Goal: Transaction & Acquisition: Purchase product/service

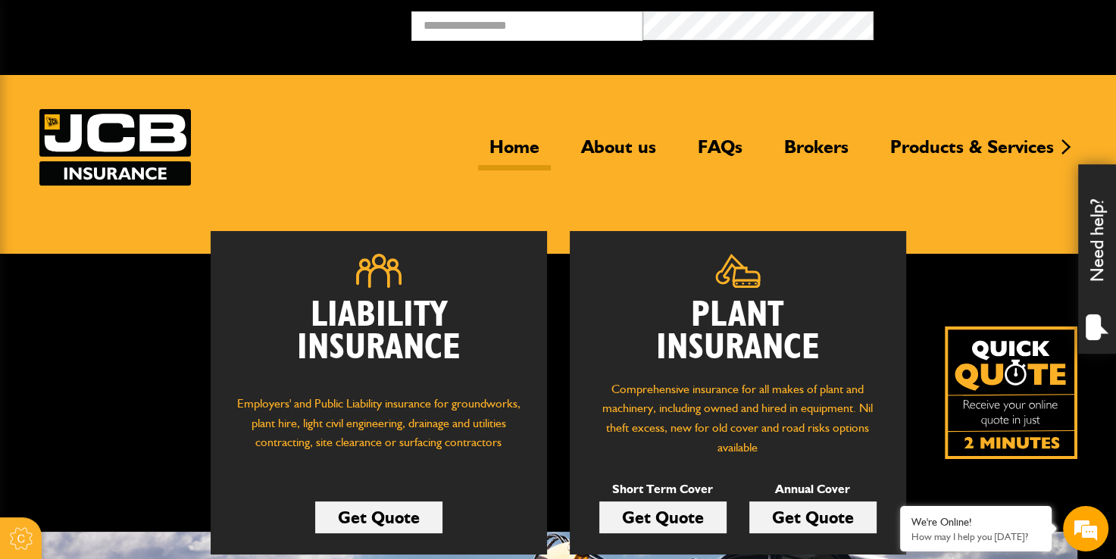
click at [680, 517] on link "Get Quote" at bounding box center [662, 518] width 127 height 32
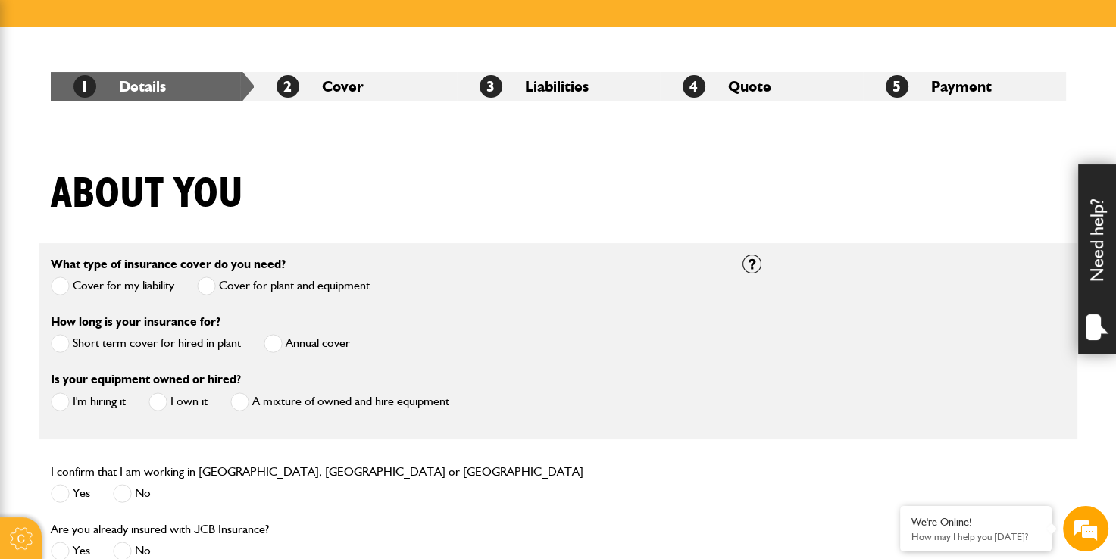
scroll to position [379, 0]
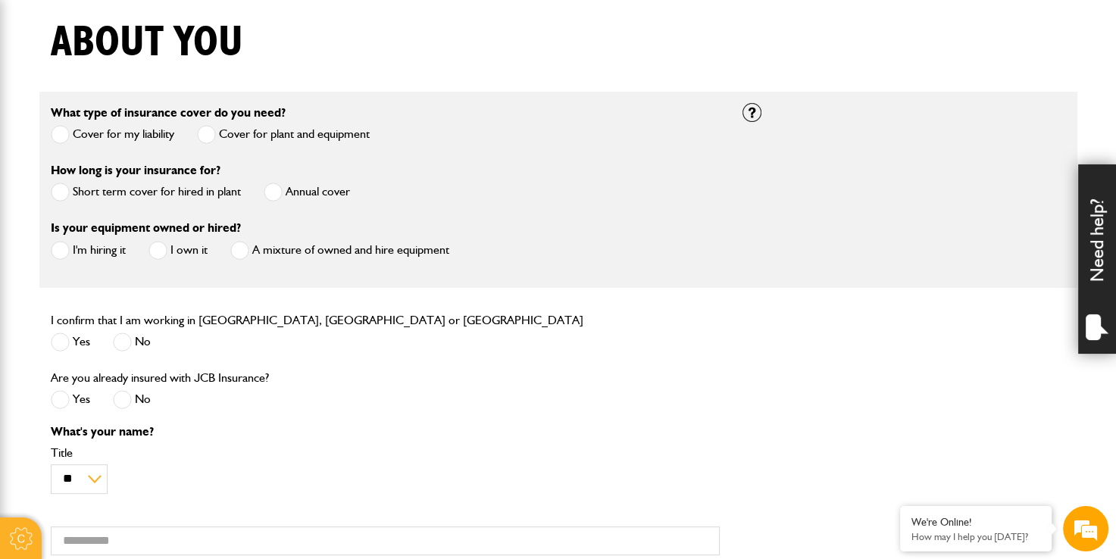
click at [55, 191] on span at bounding box center [60, 192] width 19 height 19
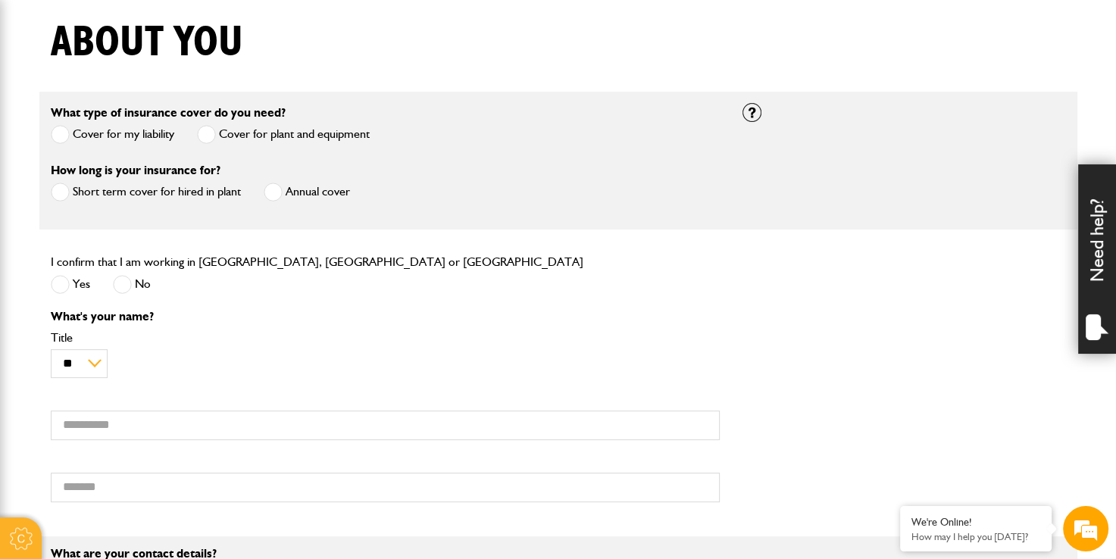
click at [67, 283] on span at bounding box center [60, 284] width 19 height 19
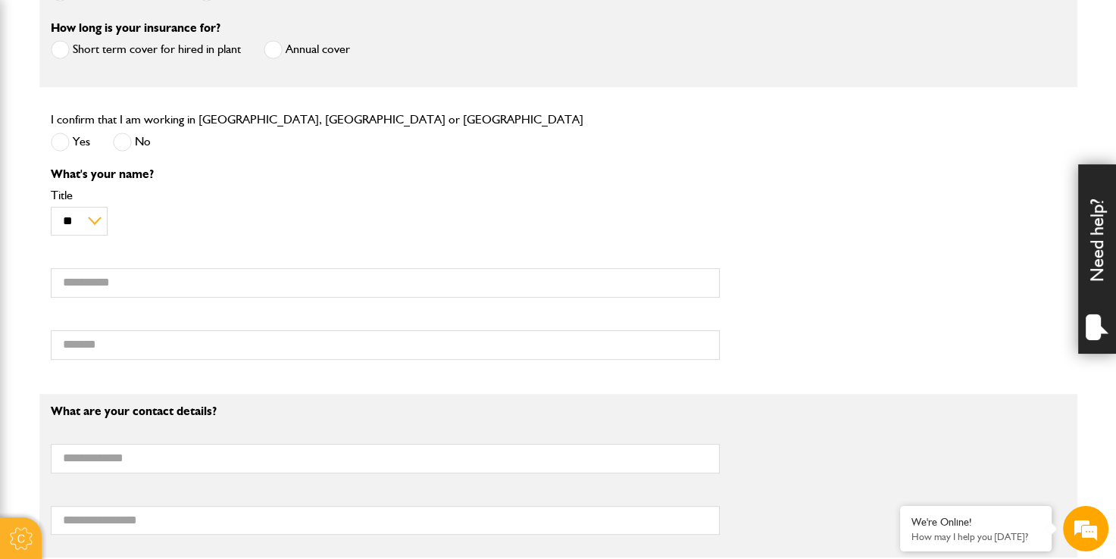
scroll to position [530, 0]
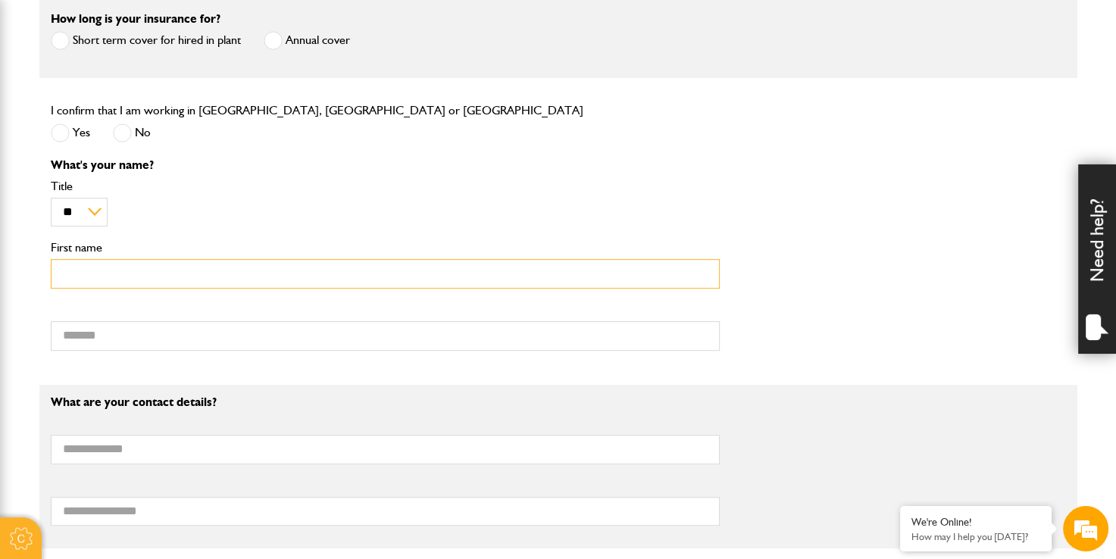
click at [98, 275] on input "First name" at bounding box center [385, 274] width 669 height 30
type input "*****"
type input "**********"
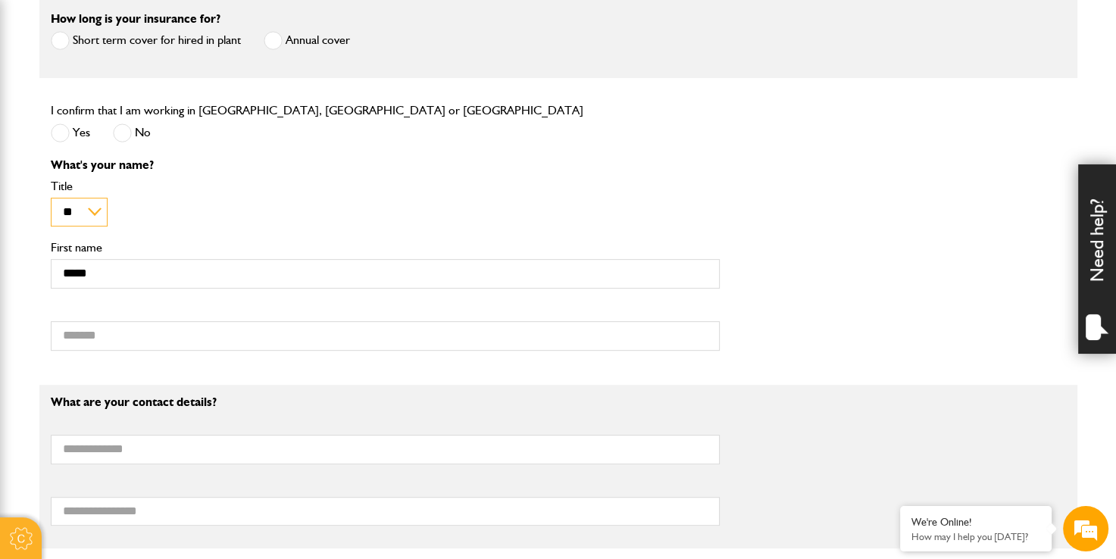
type input "**********"
type input "*******"
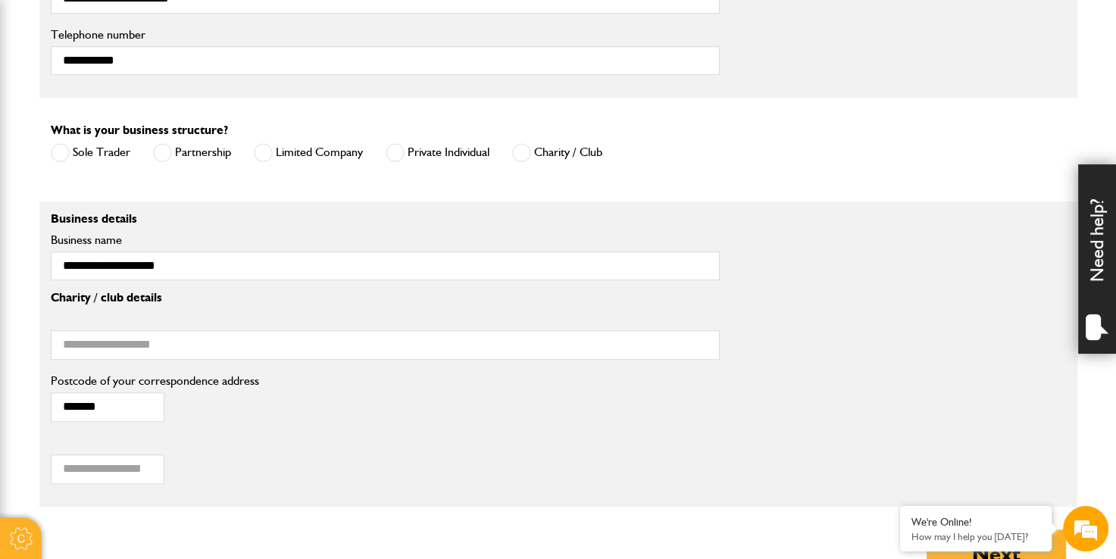
scroll to position [1061, 0]
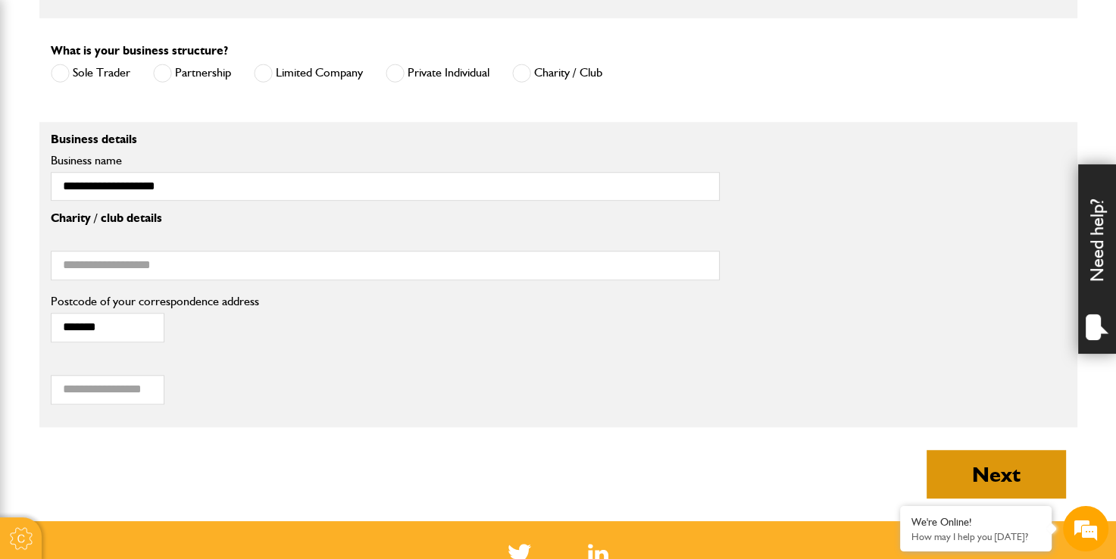
click at [1007, 463] on button "Next" at bounding box center [996, 474] width 139 height 48
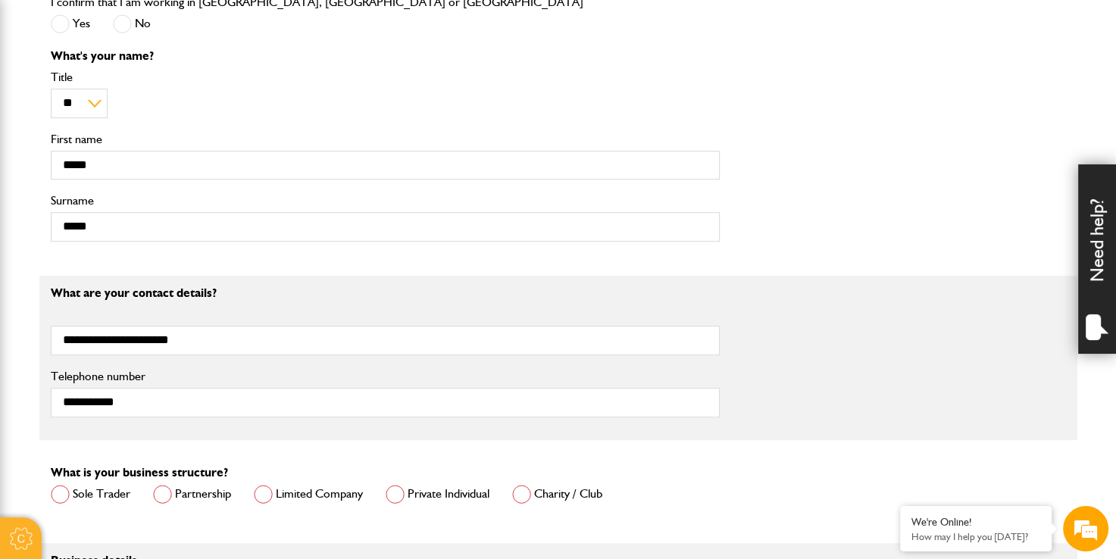
scroll to position [909, 0]
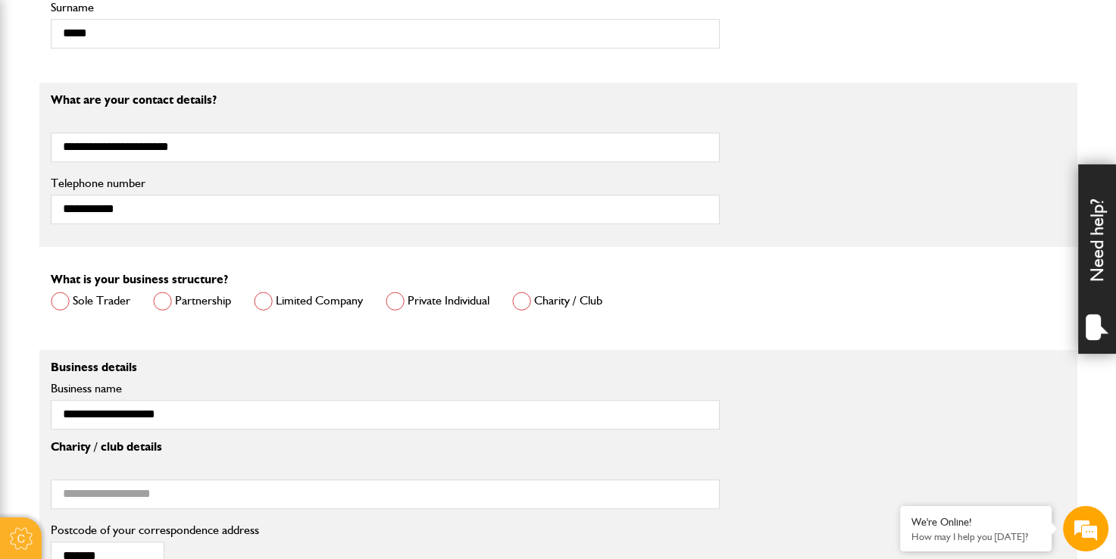
click at [270, 302] on span at bounding box center [263, 301] width 19 height 19
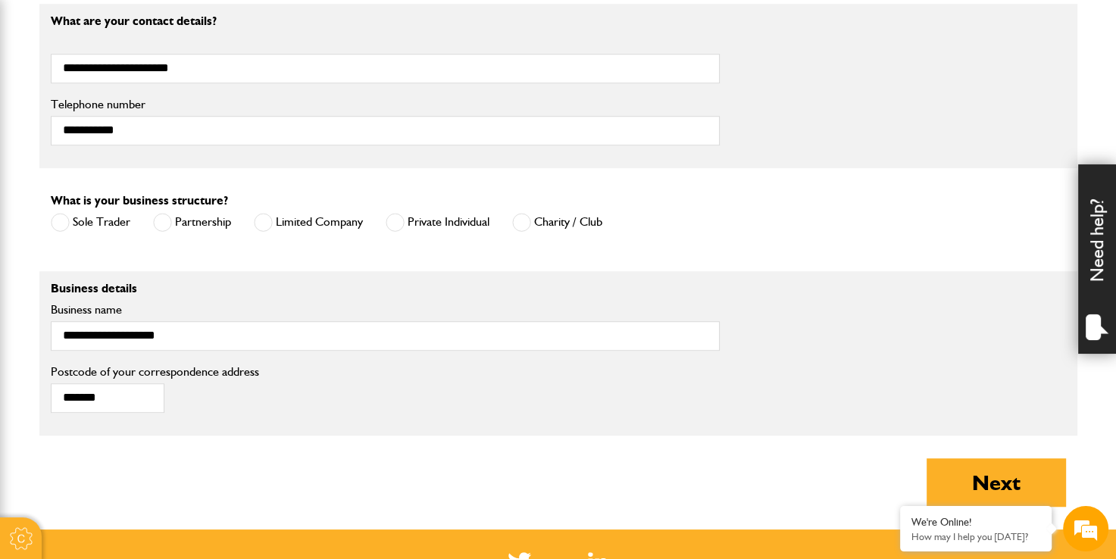
scroll to position [1212, 0]
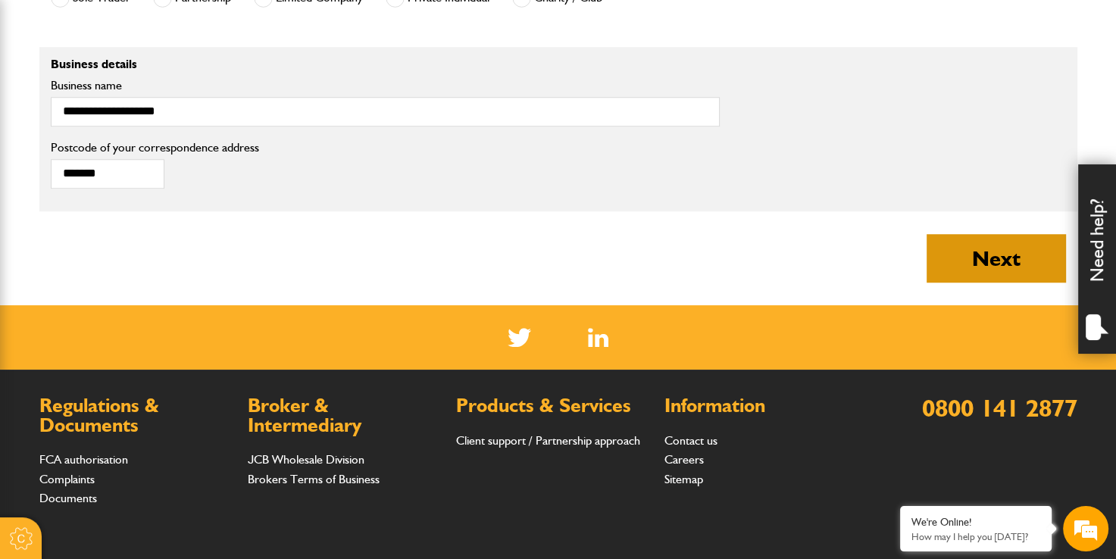
click at [991, 277] on button "Next" at bounding box center [996, 258] width 139 height 48
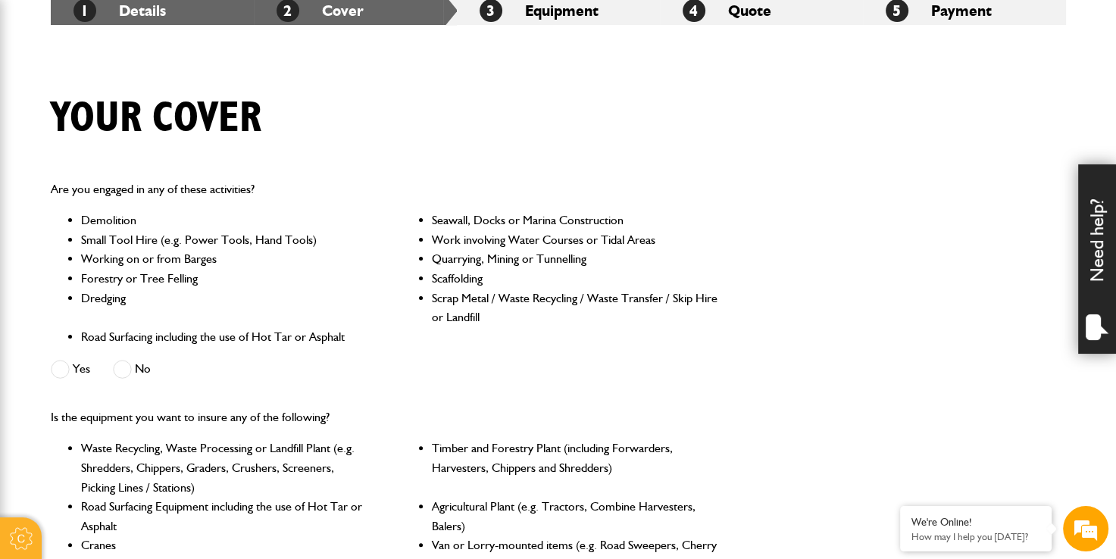
click at [62, 367] on span at bounding box center [60, 369] width 19 height 19
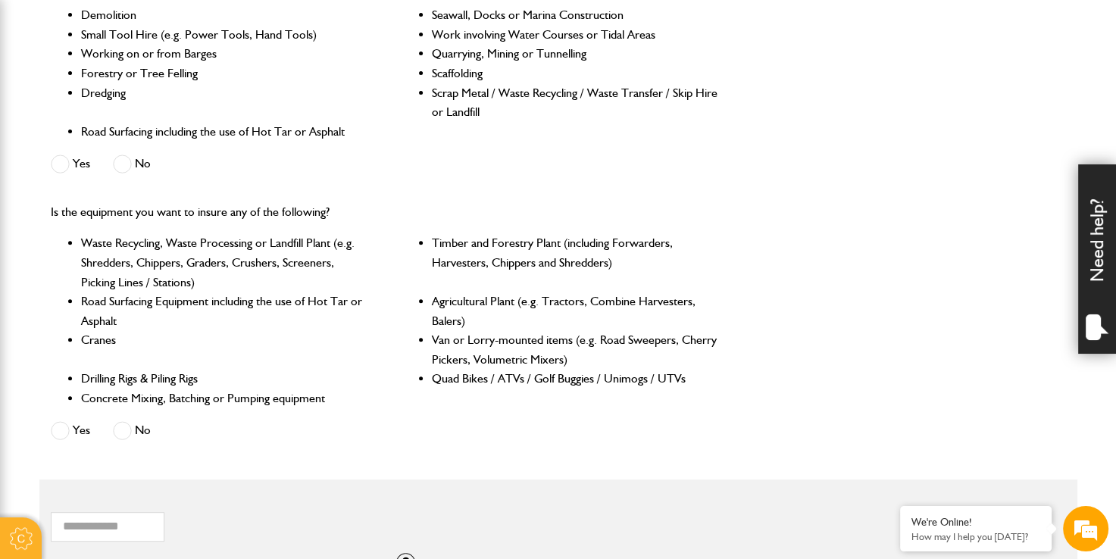
scroll to position [530, 0]
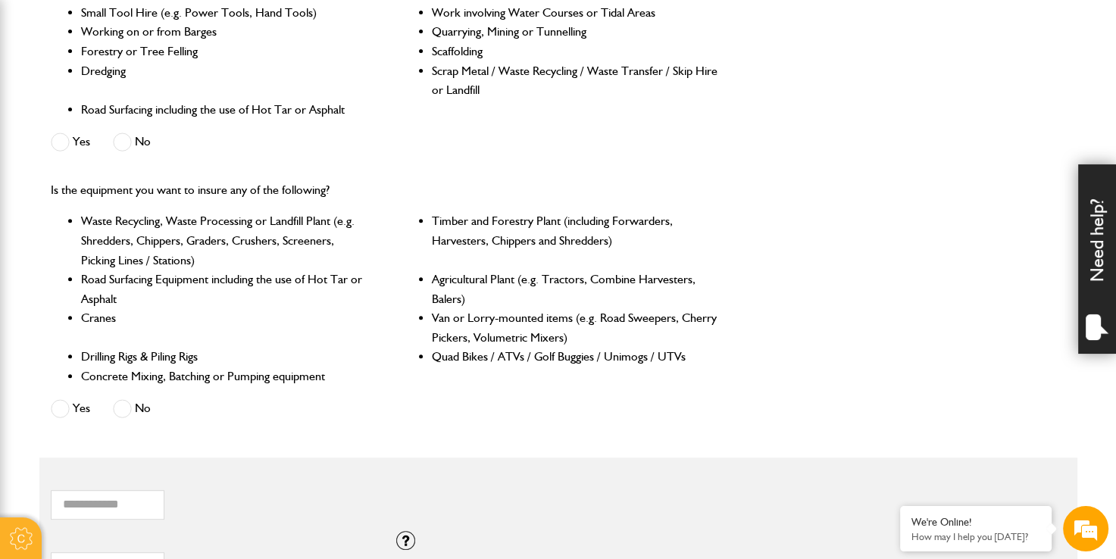
click at [133, 413] on label "No" at bounding box center [132, 408] width 38 height 19
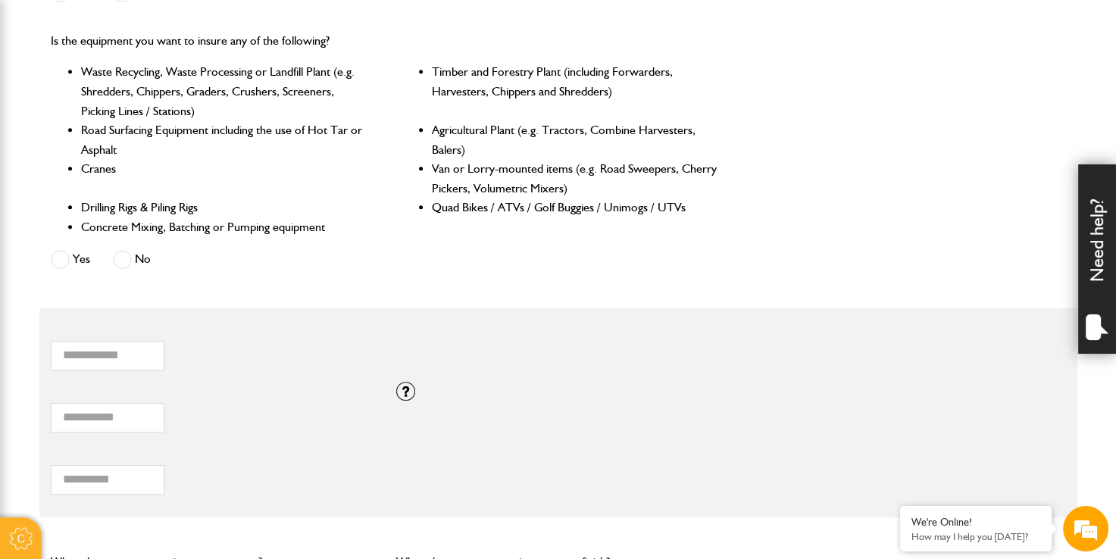
scroll to position [682, 0]
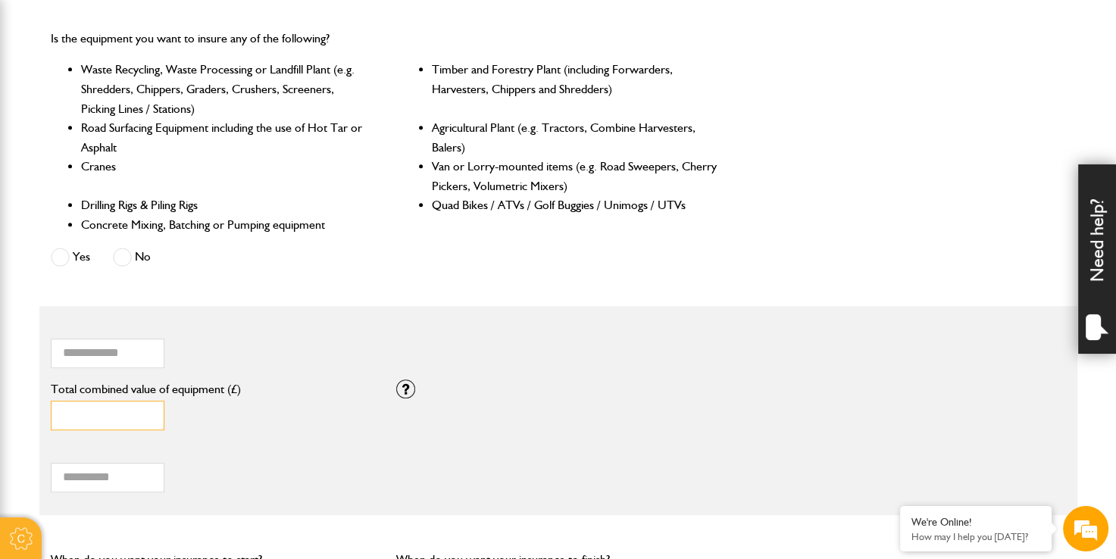
drag, startPoint x: 128, startPoint y: 420, endPoint x: 0, endPoint y: 412, distance: 128.3
click at [0, 415] on html "Cookie Options You can control which cookies we use with the form below. Please…" at bounding box center [558, 232] width 1116 height 1829
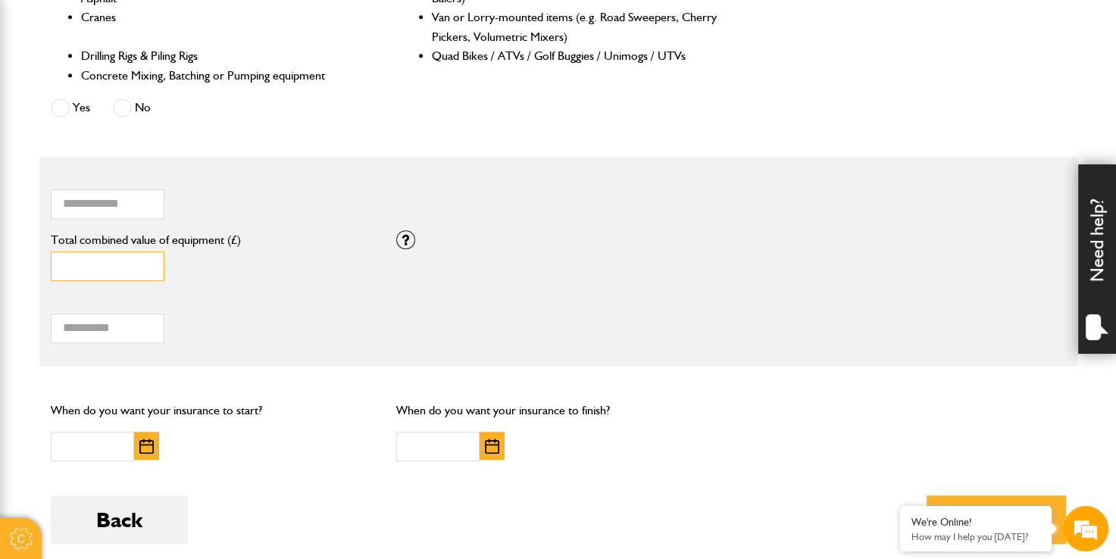
scroll to position [833, 0]
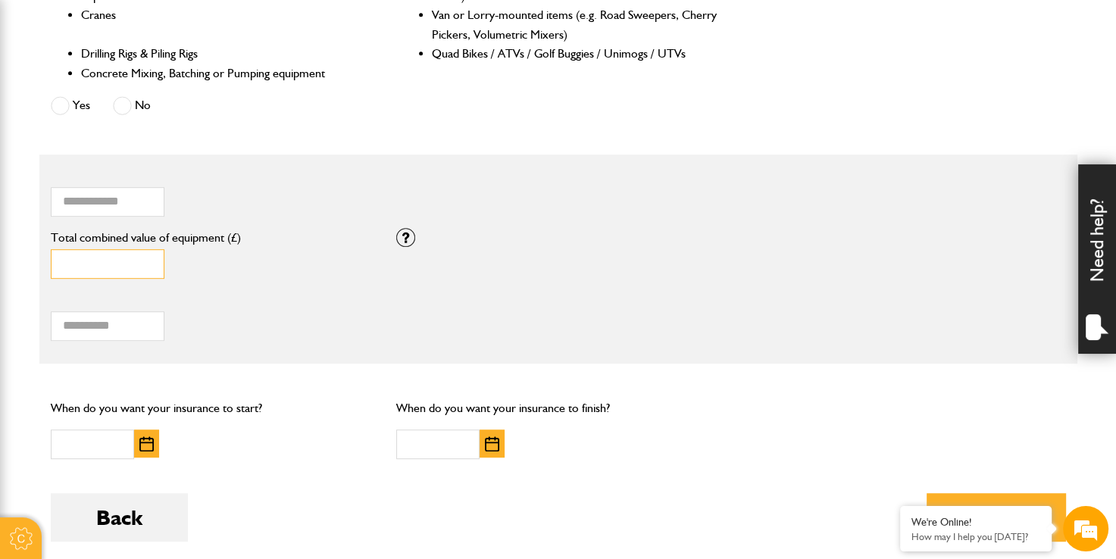
type input "*****"
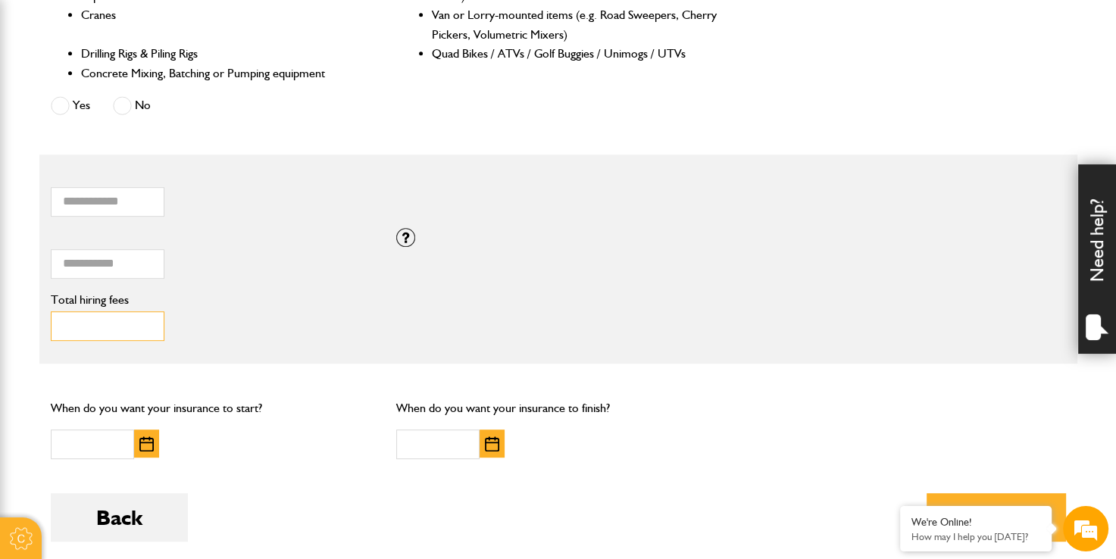
click at [78, 327] on input "Total hiring fees" at bounding box center [108, 326] width 114 height 30
type input "**"
type input "***"
click at [105, 448] on input "text" at bounding box center [92, 445] width 83 height 30
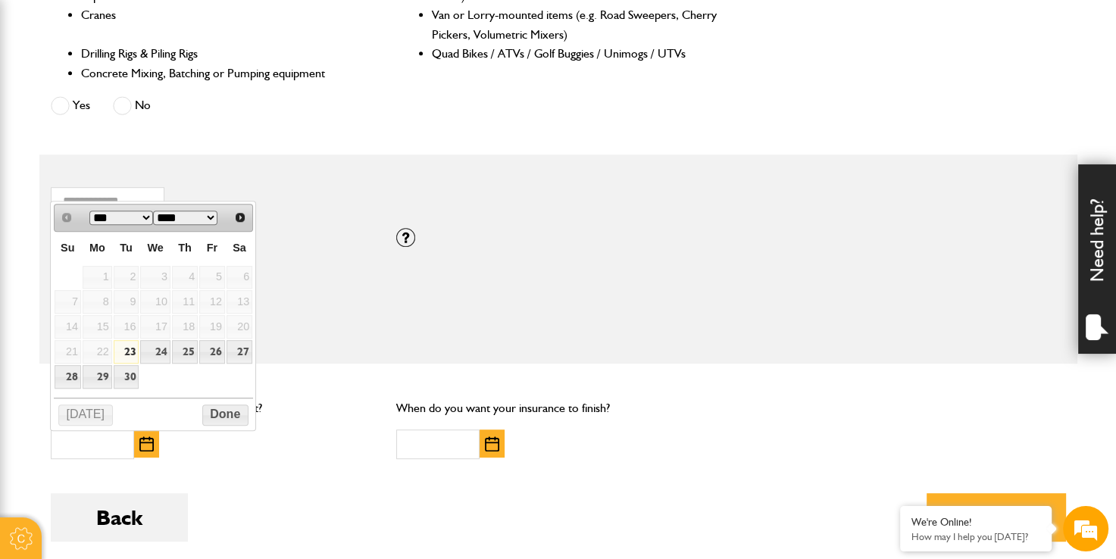
click at [150, 444] on img "button" at bounding box center [146, 443] width 14 height 15
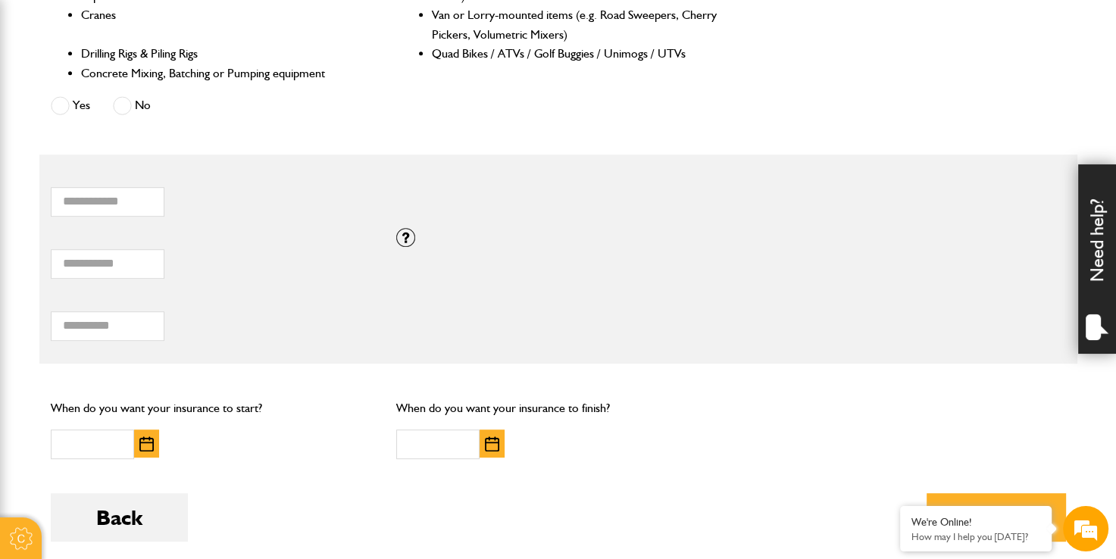
click at [150, 444] on img "button" at bounding box center [146, 443] width 14 height 15
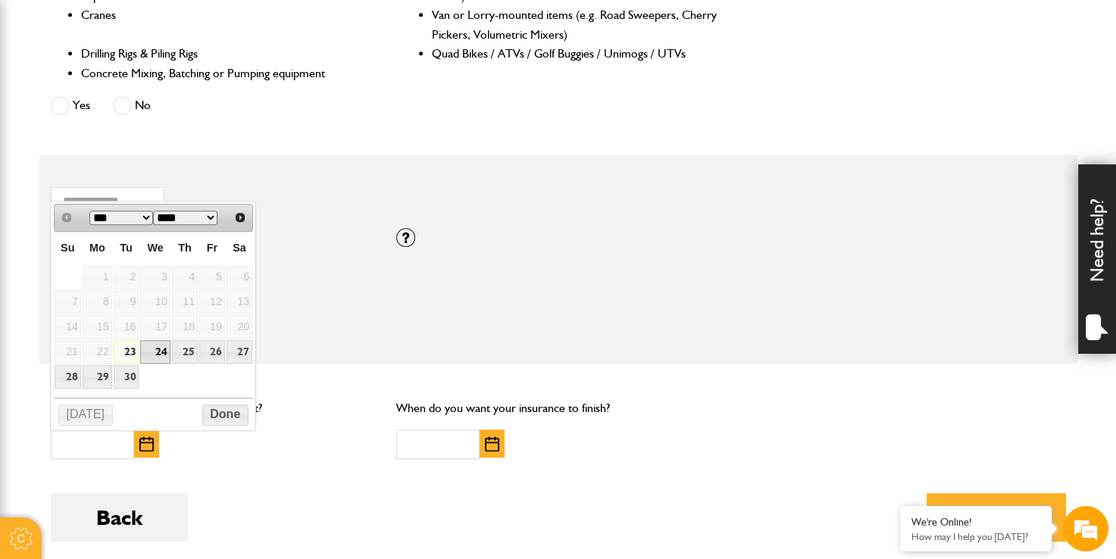
click at [152, 350] on link "24" at bounding box center [155, 351] width 30 height 23
type input "**********"
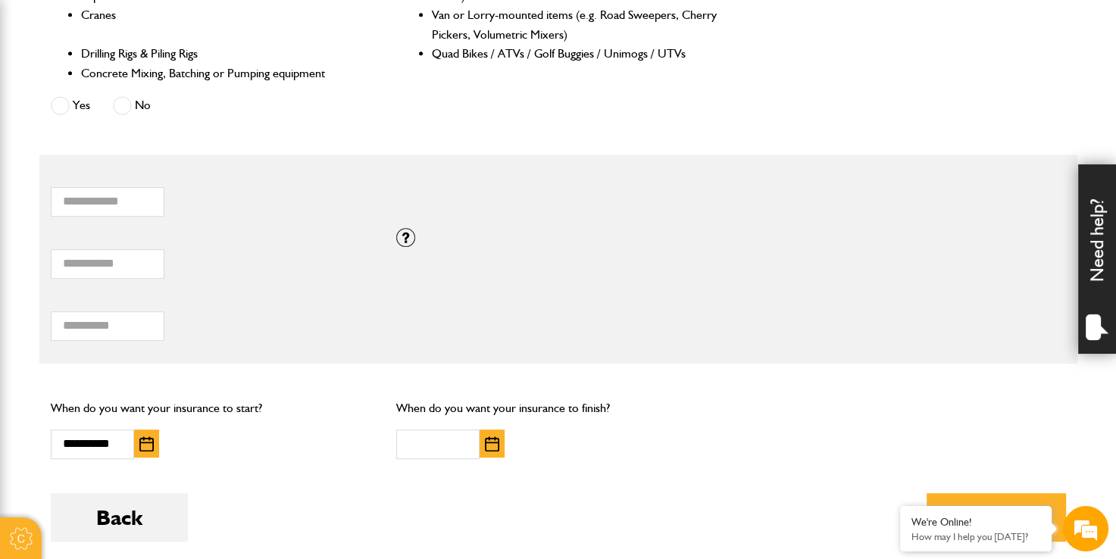
click at [511, 446] on div at bounding box center [511, 445] width 231 height 30
click at [494, 446] on img "button" at bounding box center [492, 443] width 14 height 15
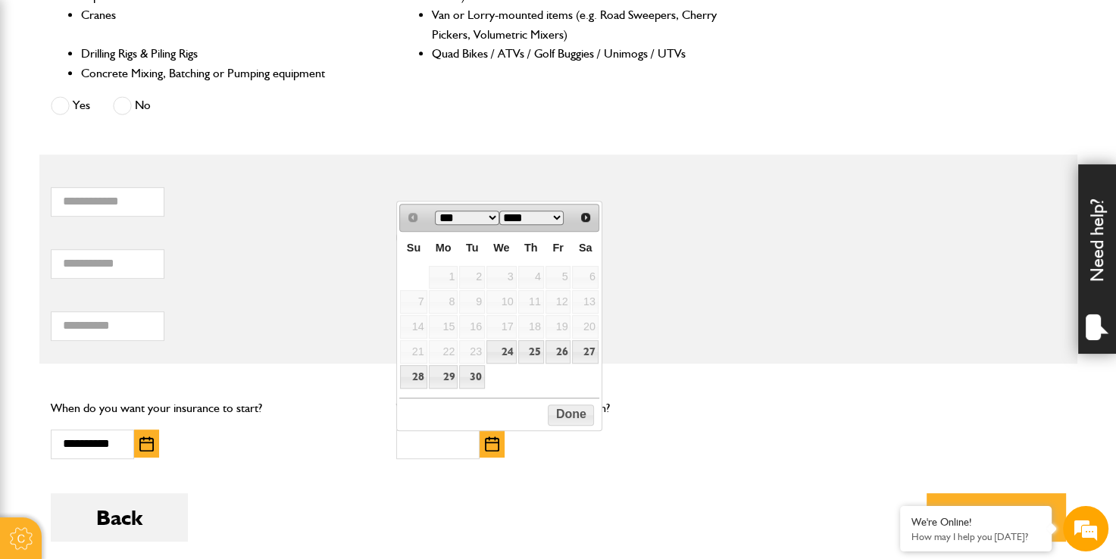
click at [491, 214] on select "*** ***" at bounding box center [467, 218] width 64 height 14
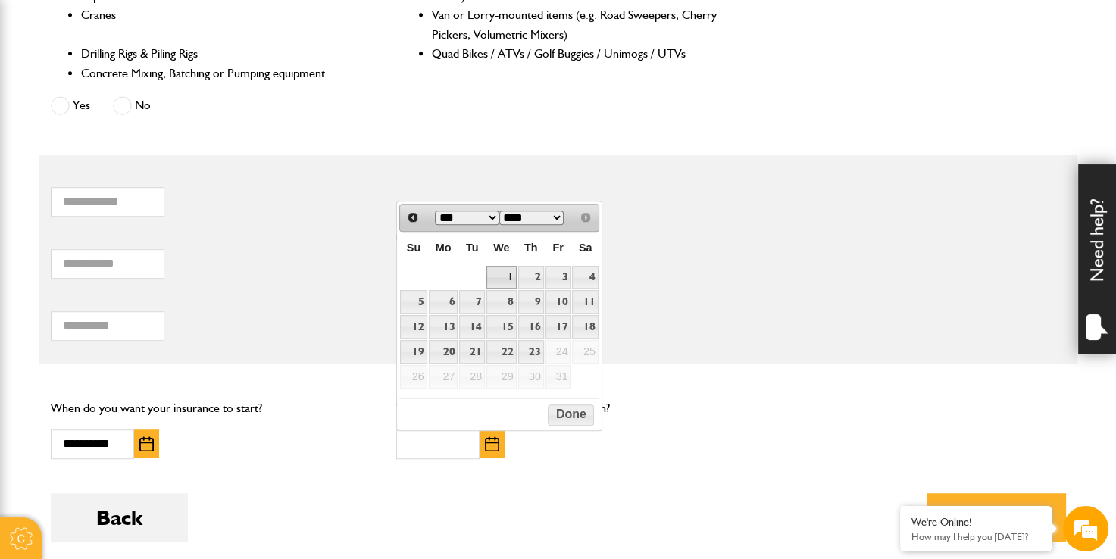
click at [499, 277] on link "1" at bounding box center [501, 277] width 30 height 23
type input "**********"
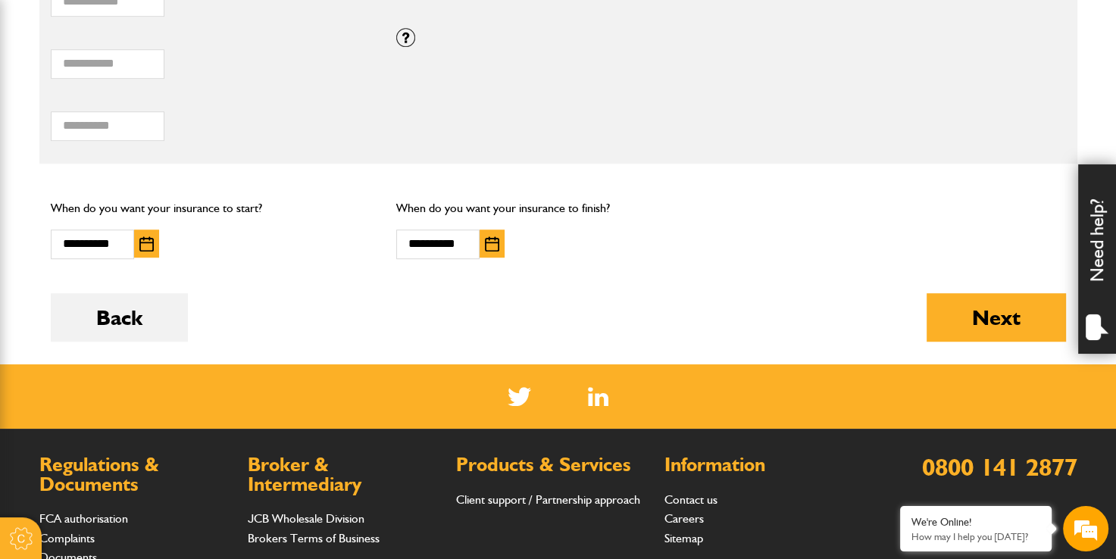
scroll to position [1061, 0]
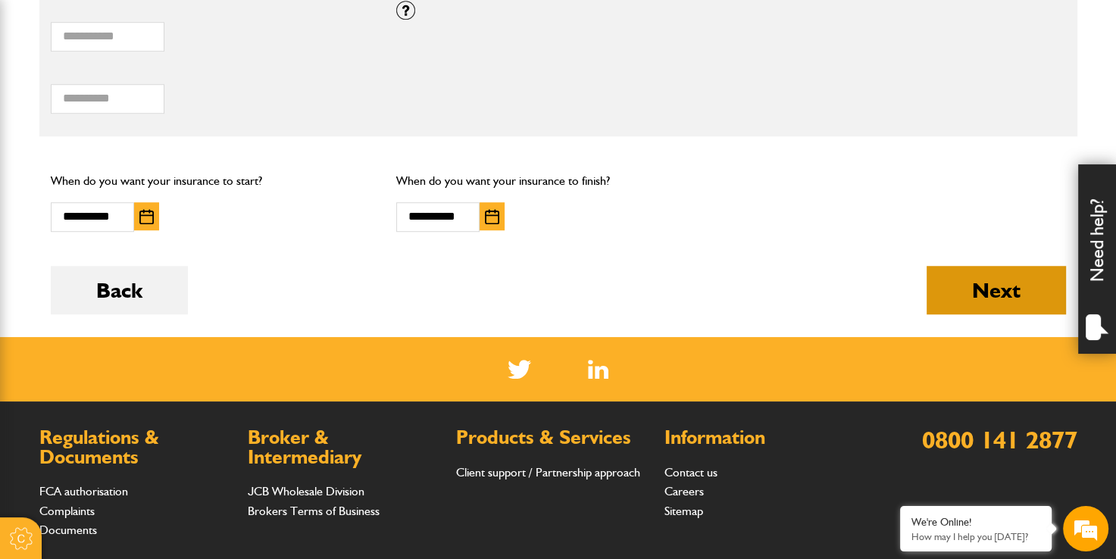
click at [982, 286] on button "Next" at bounding box center [996, 290] width 139 height 48
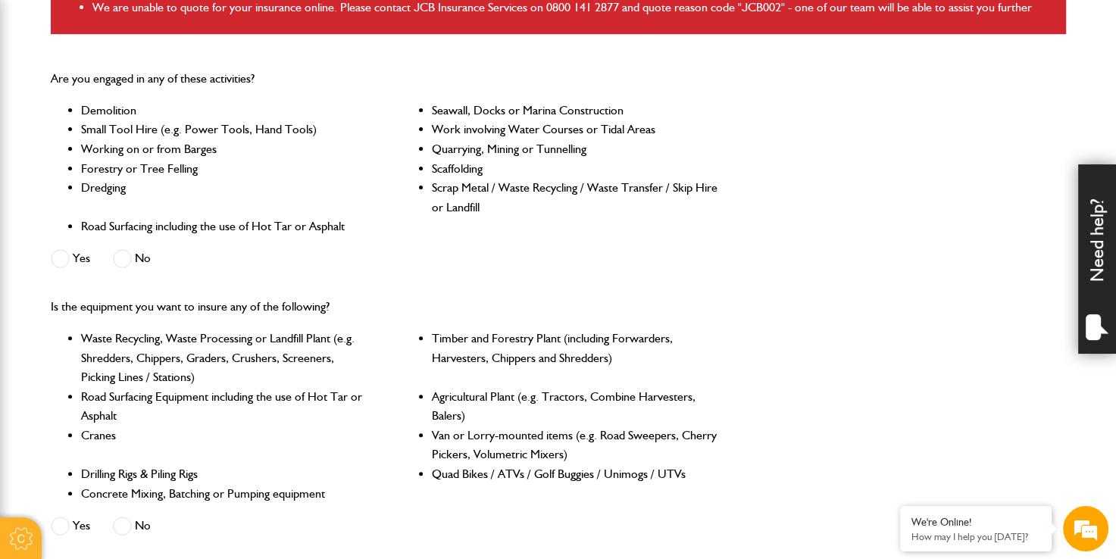
scroll to position [455, 0]
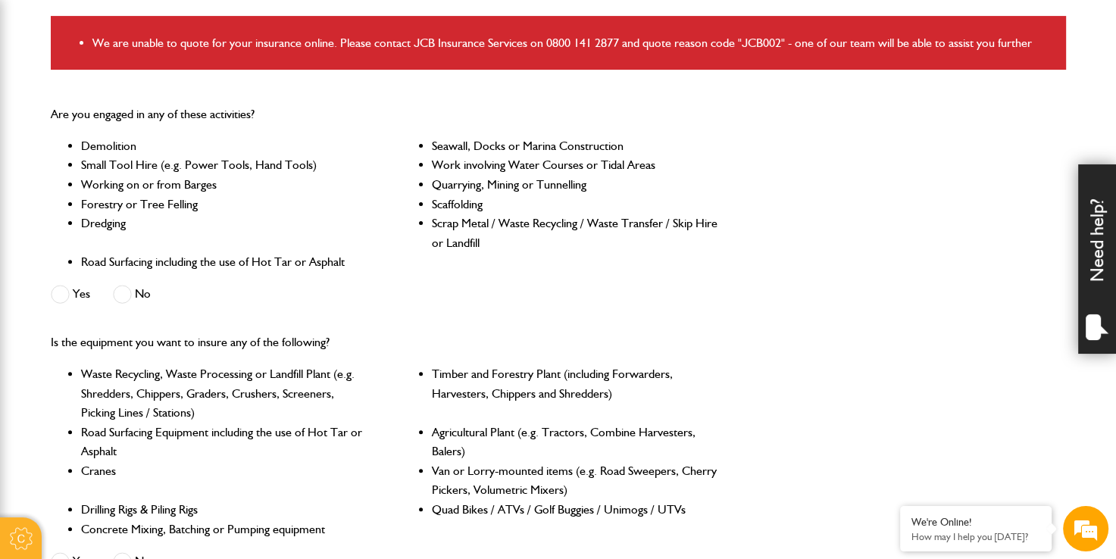
click at [123, 296] on span at bounding box center [122, 294] width 19 height 19
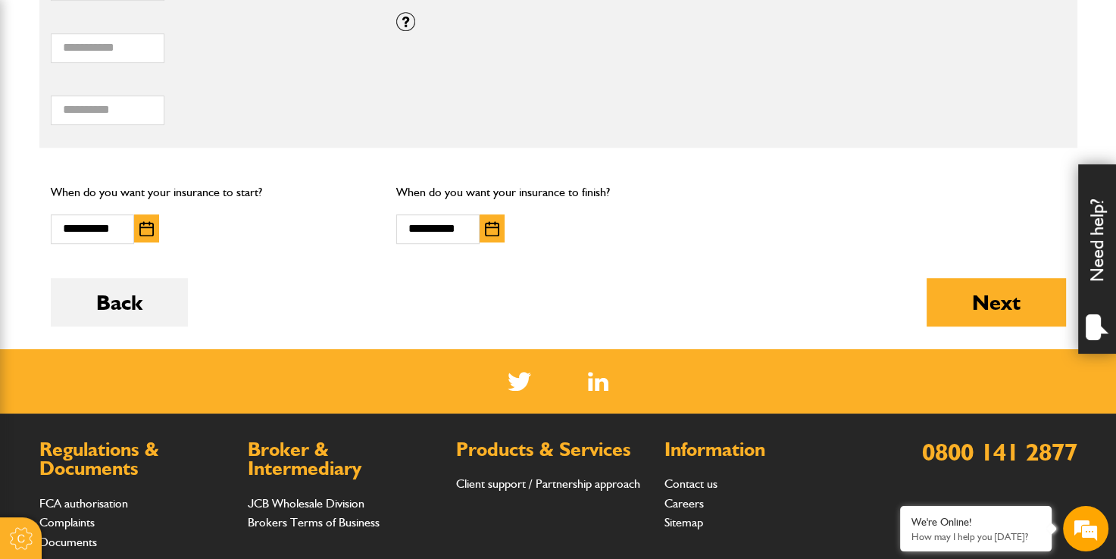
scroll to position [1136, 0]
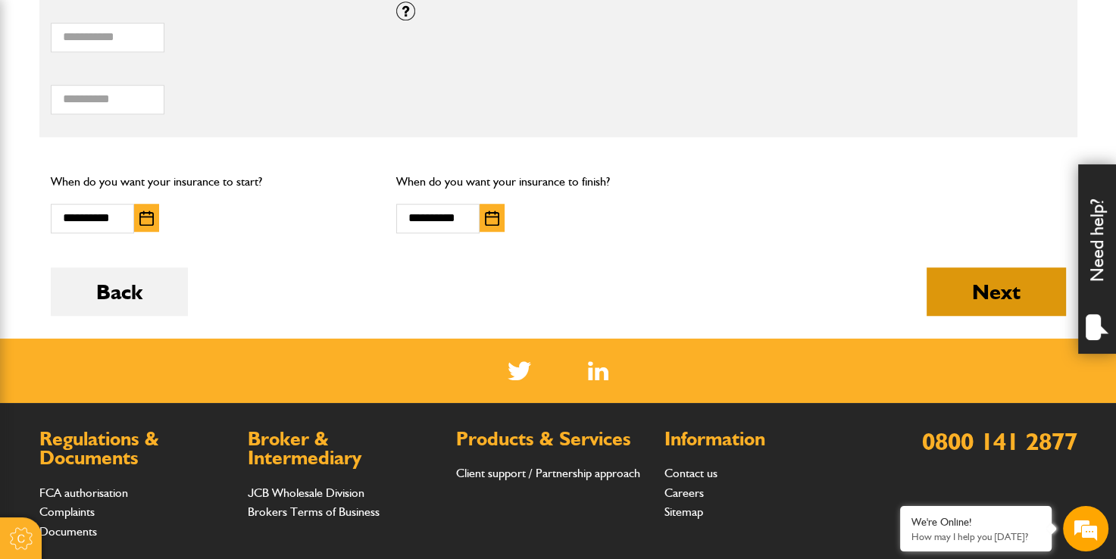
click at [976, 284] on button "Next" at bounding box center [996, 291] width 139 height 48
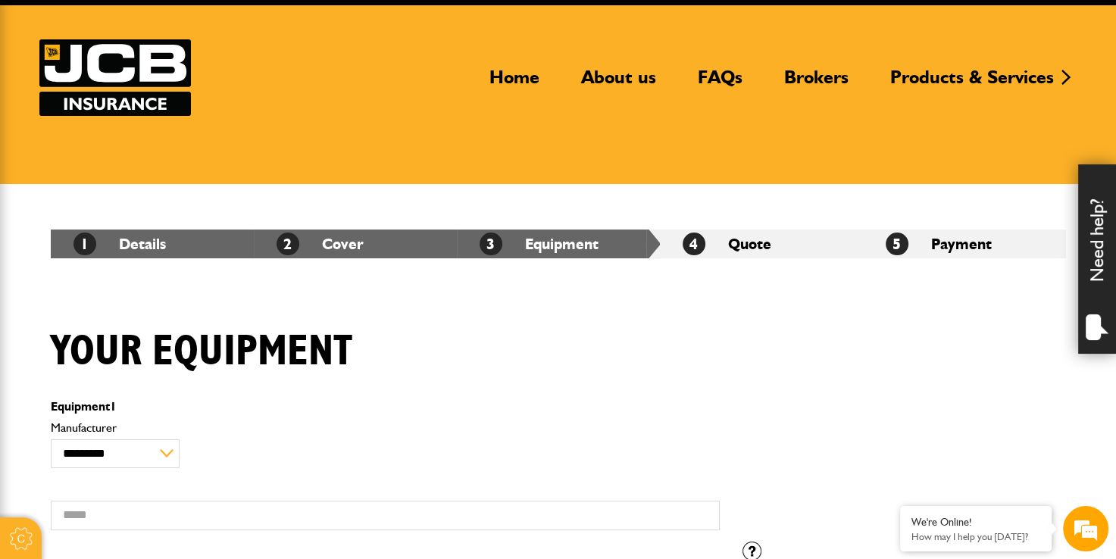
scroll to position [152, 0]
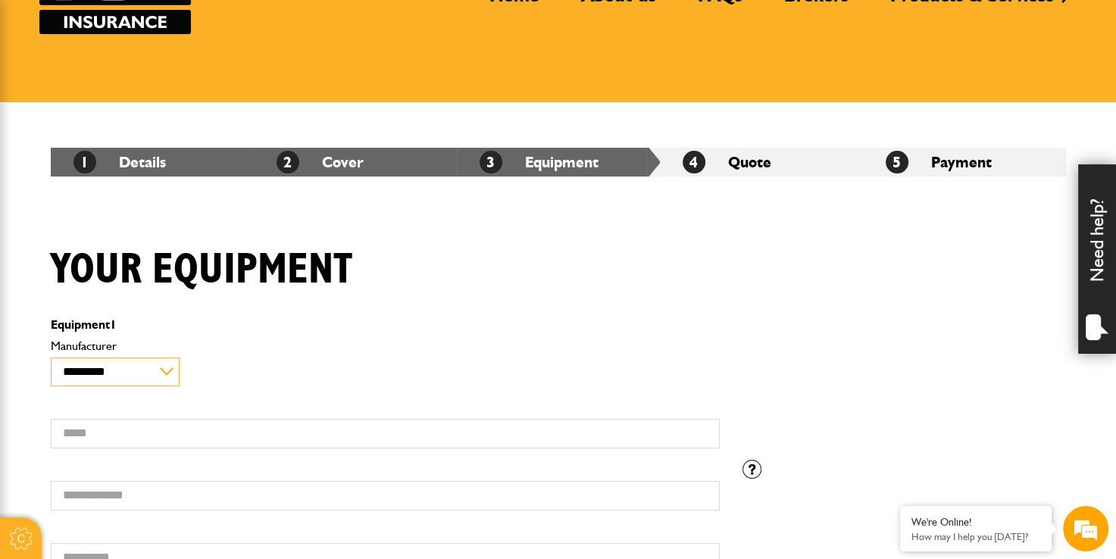
click at [109, 364] on select "**********" at bounding box center [116, 372] width 130 height 29
select select "**"
click at [51, 358] on select "**********" at bounding box center [116, 372] width 130 height 29
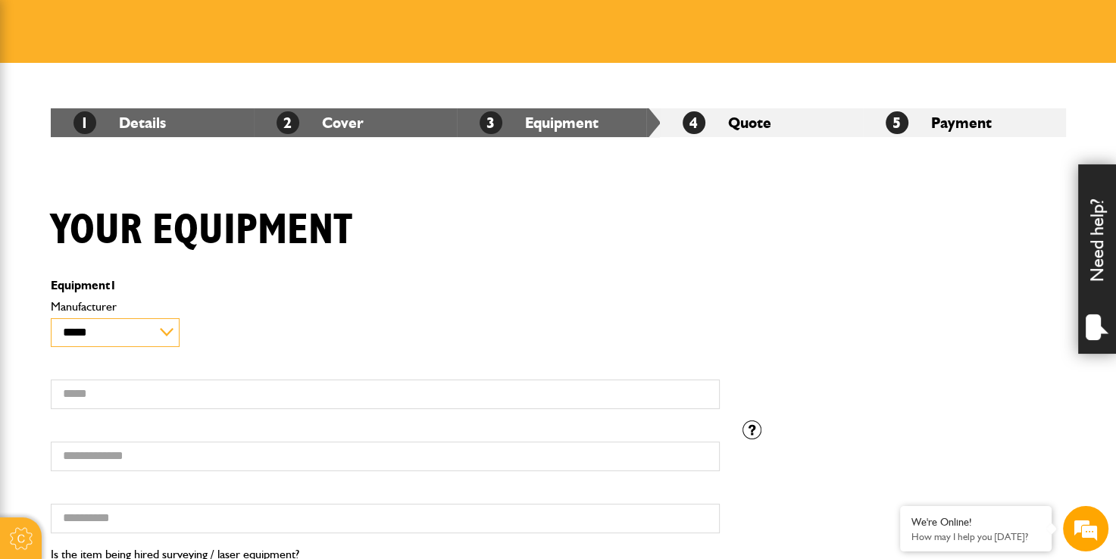
scroll to position [227, 0]
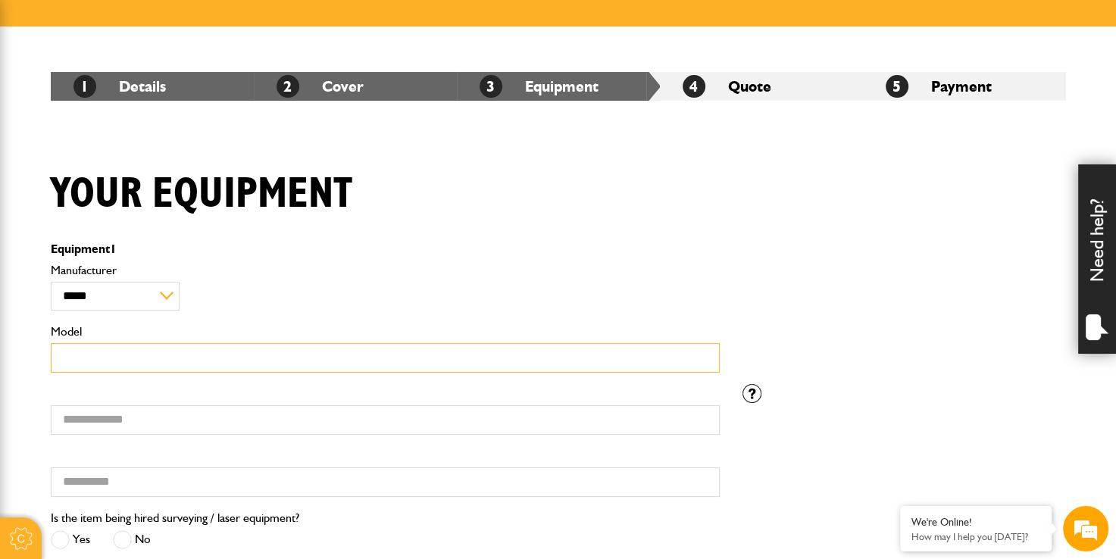
click at [127, 359] on input "Model" at bounding box center [385, 358] width 669 height 30
type input "****"
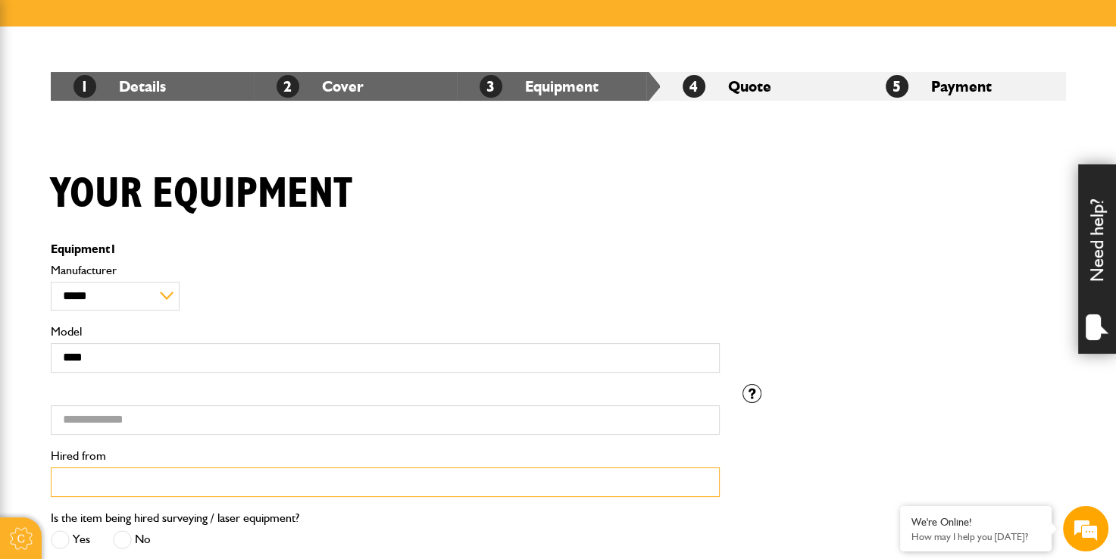
click at [120, 487] on input "Hired from" at bounding box center [385, 482] width 669 height 30
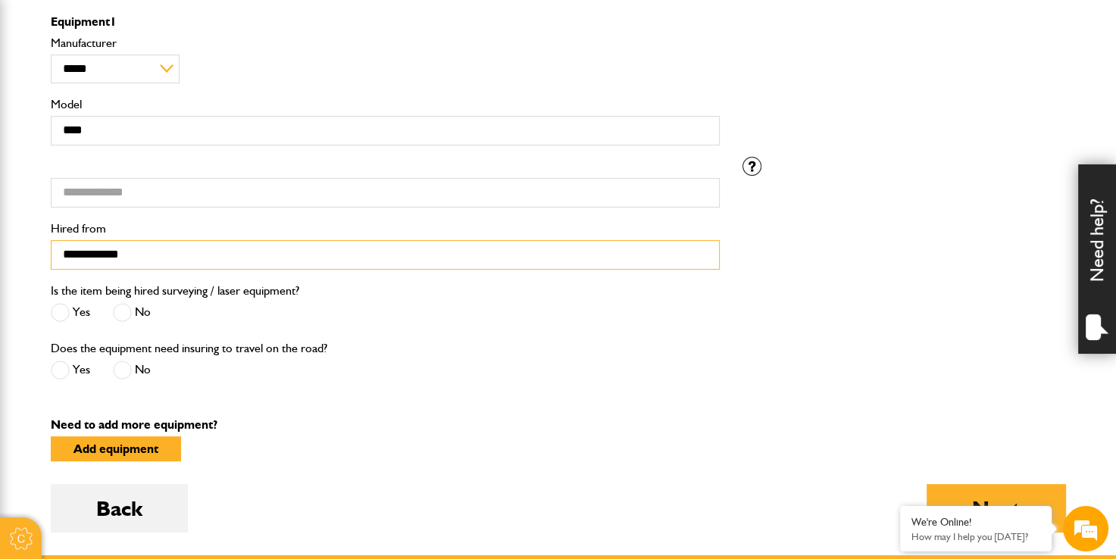
type input "**********"
click at [72, 307] on label "Yes" at bounding box center [70, 312] width 39 height 19
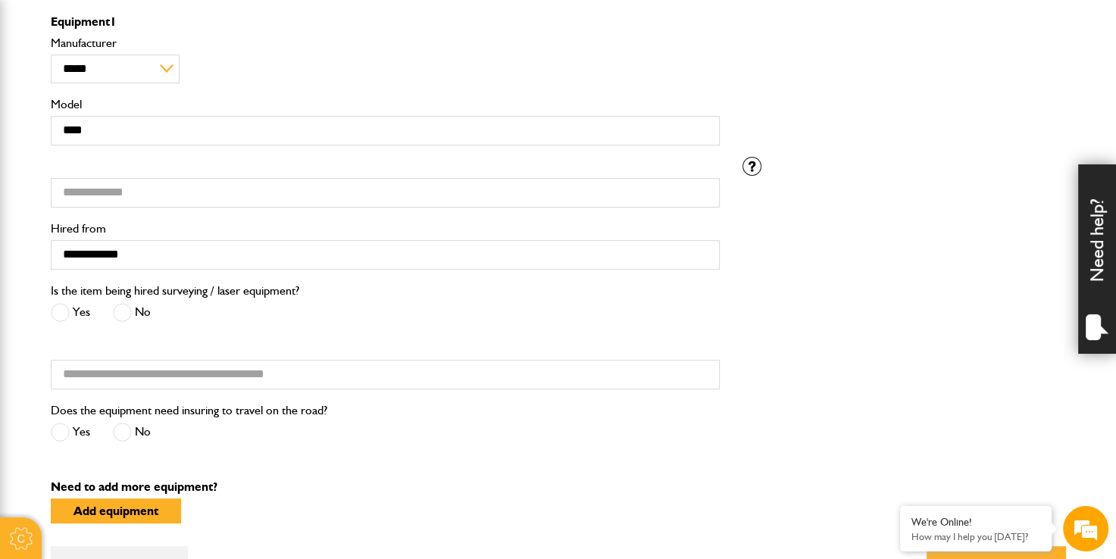
click at [123, 312] on span at bounding box center [122, 312] width 19 height 19
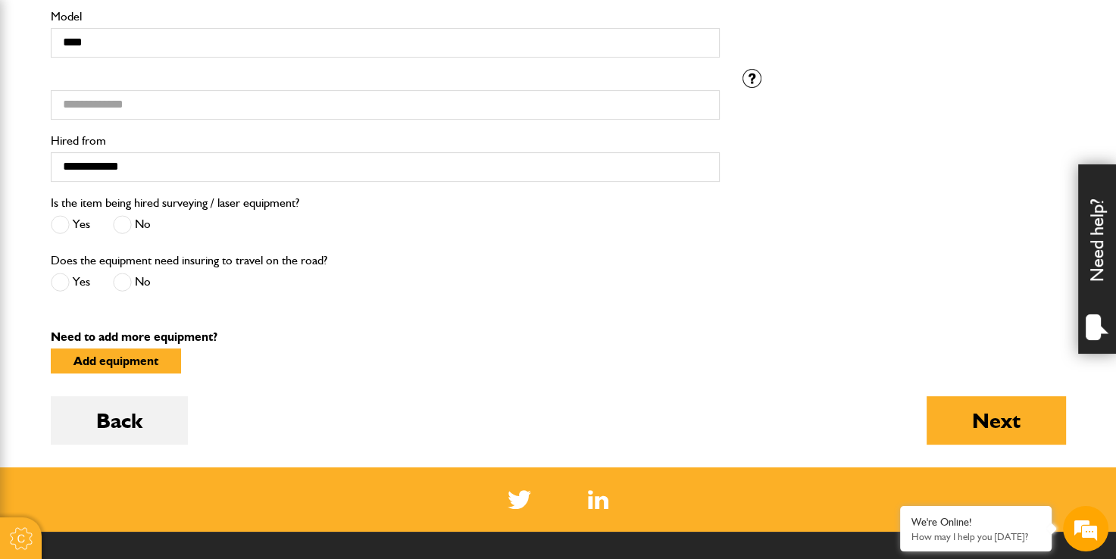
scroll to position [606, 0]
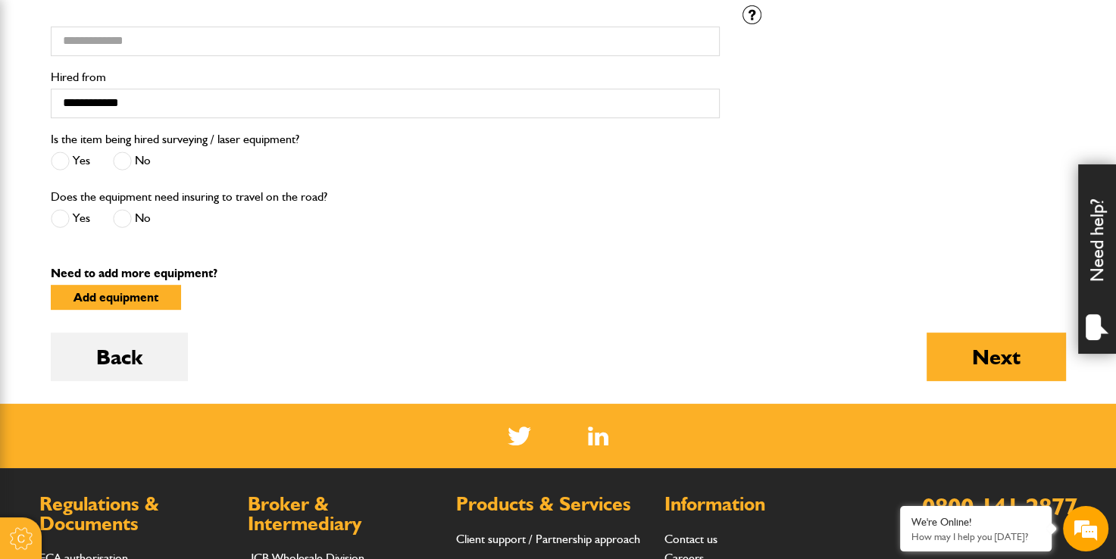
click at [127, 215] on span at bounding box center [122, 218] width 19 height 19
click at [986, 365] on button "Next" at bounding box center [996, 357] width 139 height 48
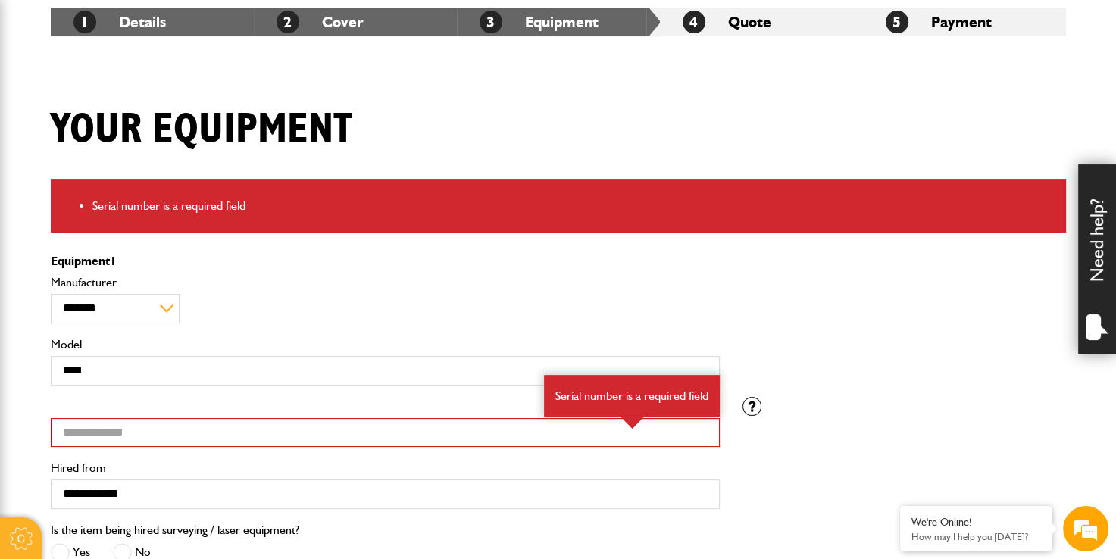
scroll to position [303, 0]
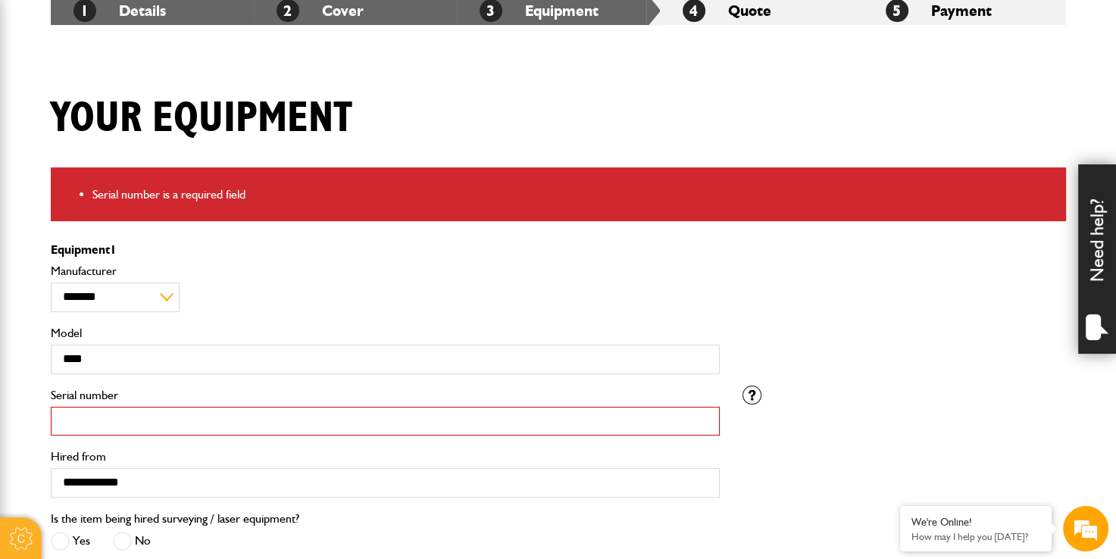
click at [128, 424] on input "Serial number" at bounding box center [385, 422] width 669 height 30
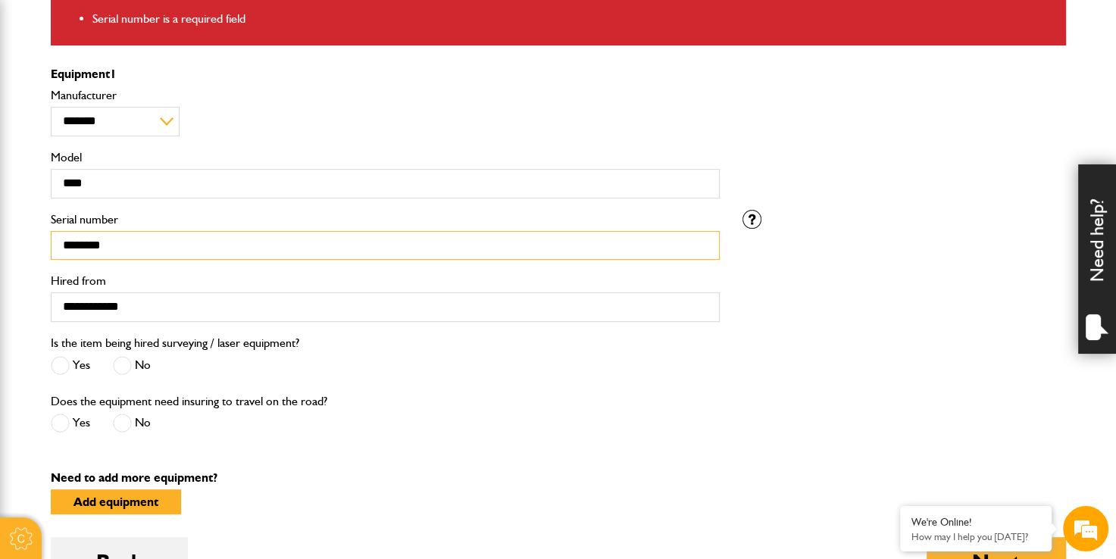
scroll to position [606, 0]
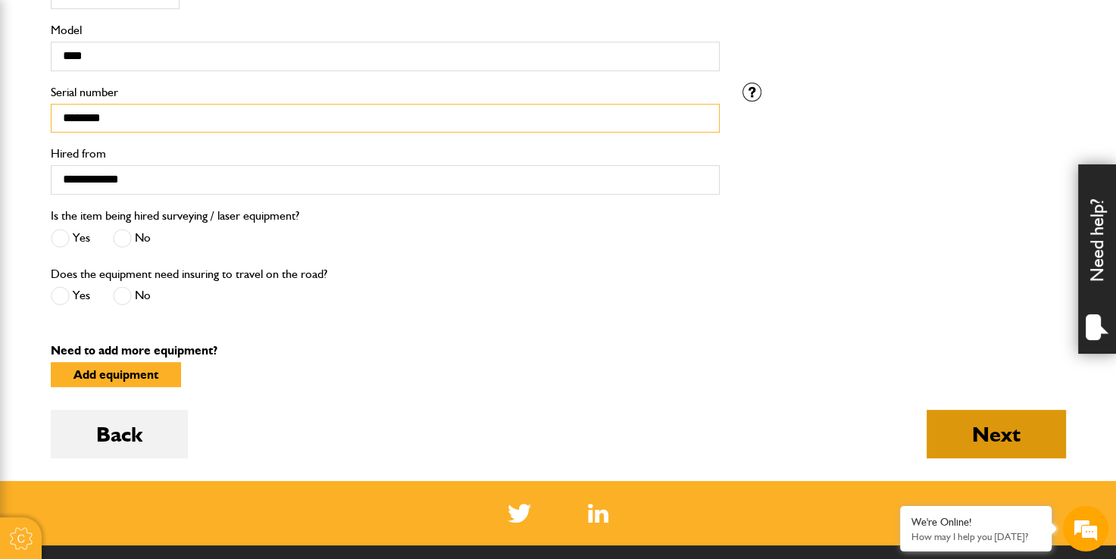
type input "********"
click at [995, 445] on button "Next" at bounding box center [996, 434] width 139 height 48
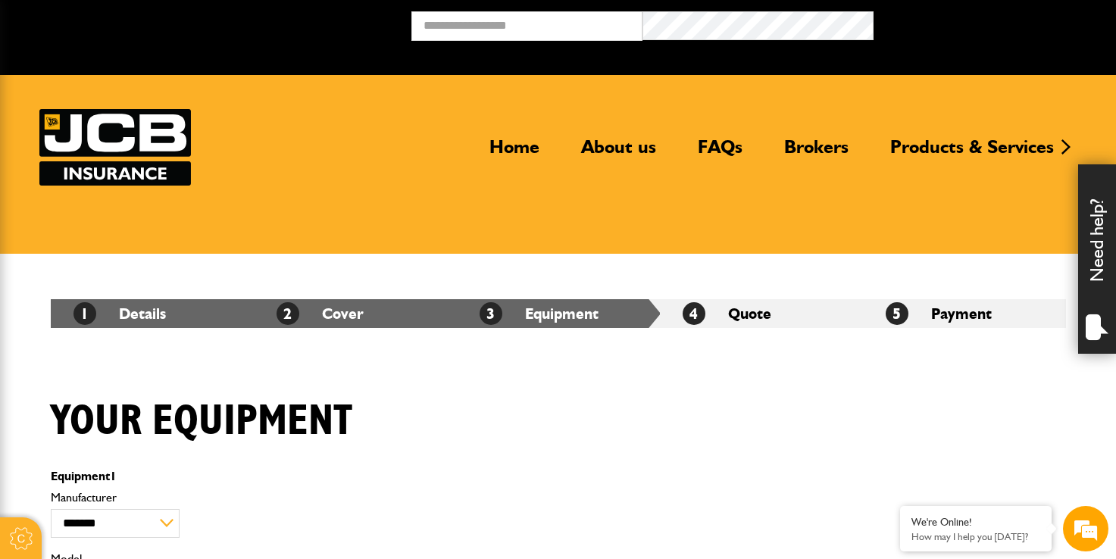
scroll to position [606, 0]
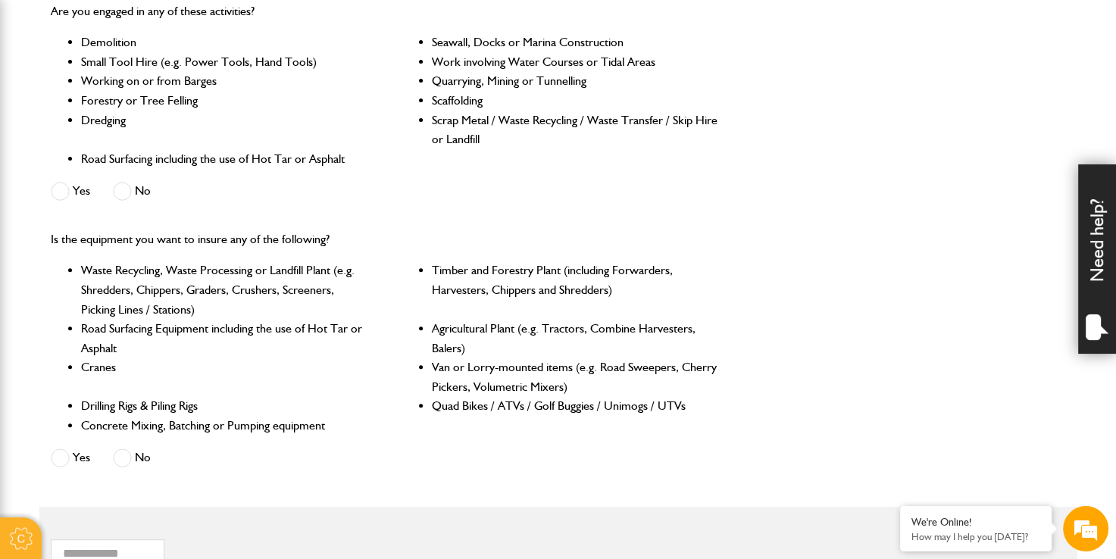
scroll to position [455, 0]
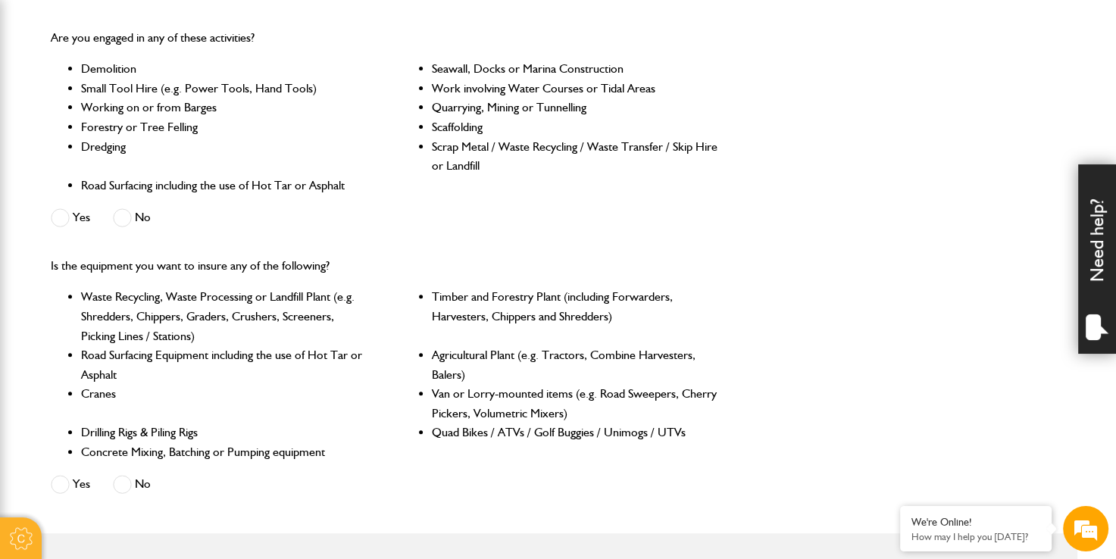
click at [120, 220] on span at bounding box center [122, 217] width 19 height 19
click at [84, 220] on label "Yes" at bounding box center [70, 217] width 39 height 19
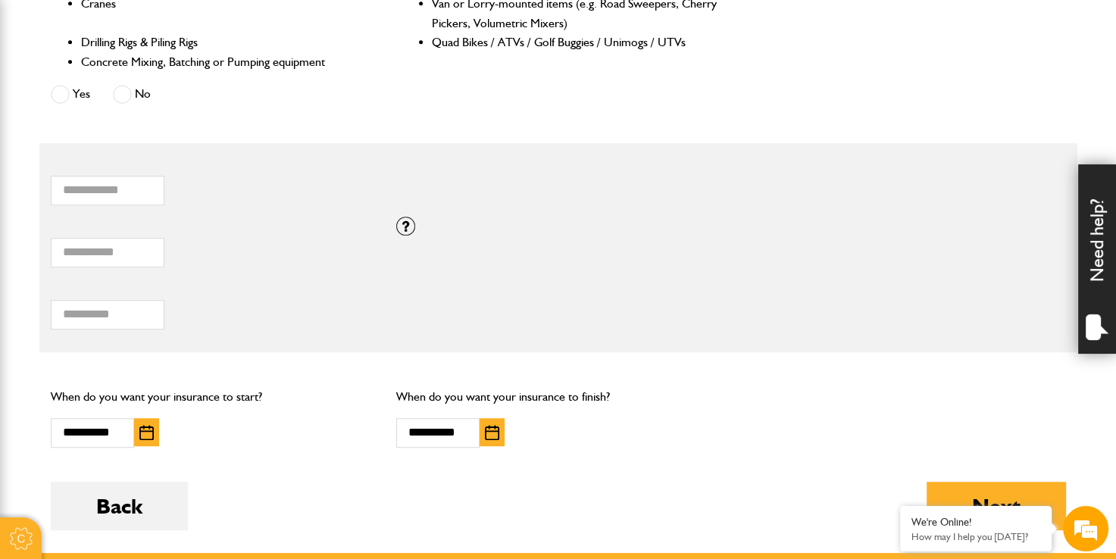
scroll to position [1061, 0]
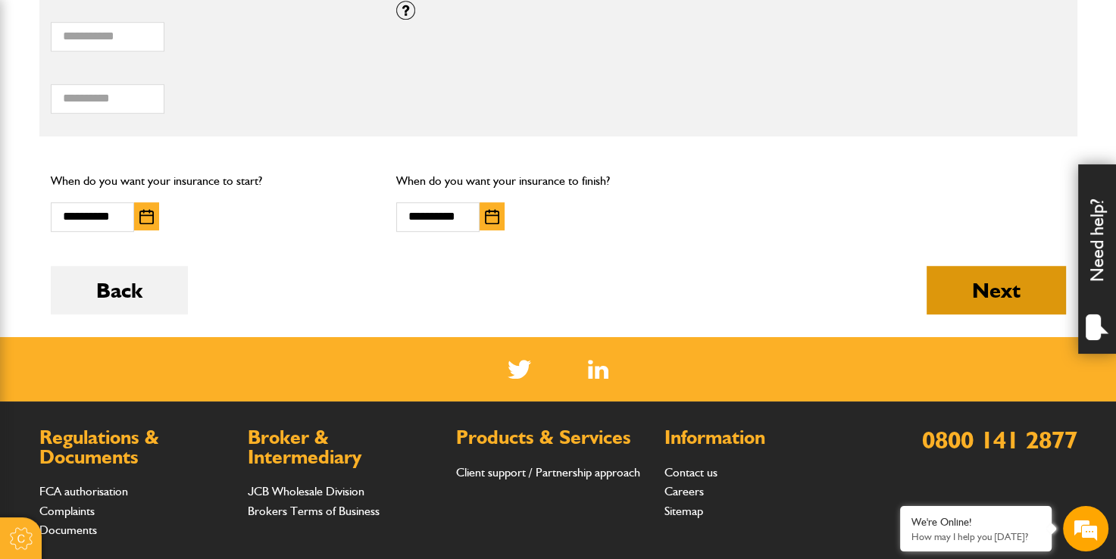
click at [1014, 295] on button "Next" at bounding box center [996, 290] width 139 height 48
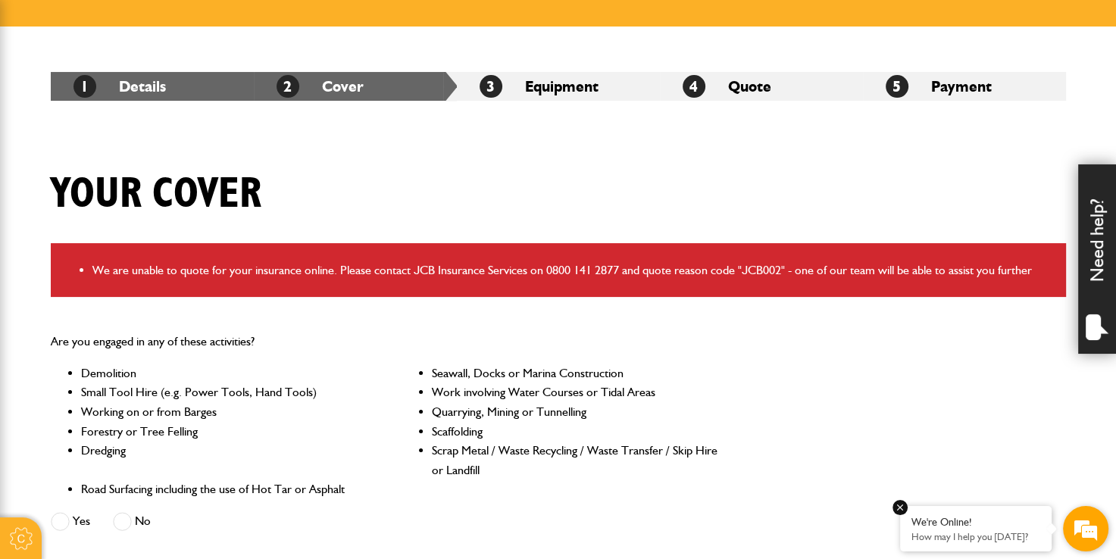
click at [1015, 534] on p "How may I help you [DATE]?" at bounding box center [975, 536] width 129 height 11
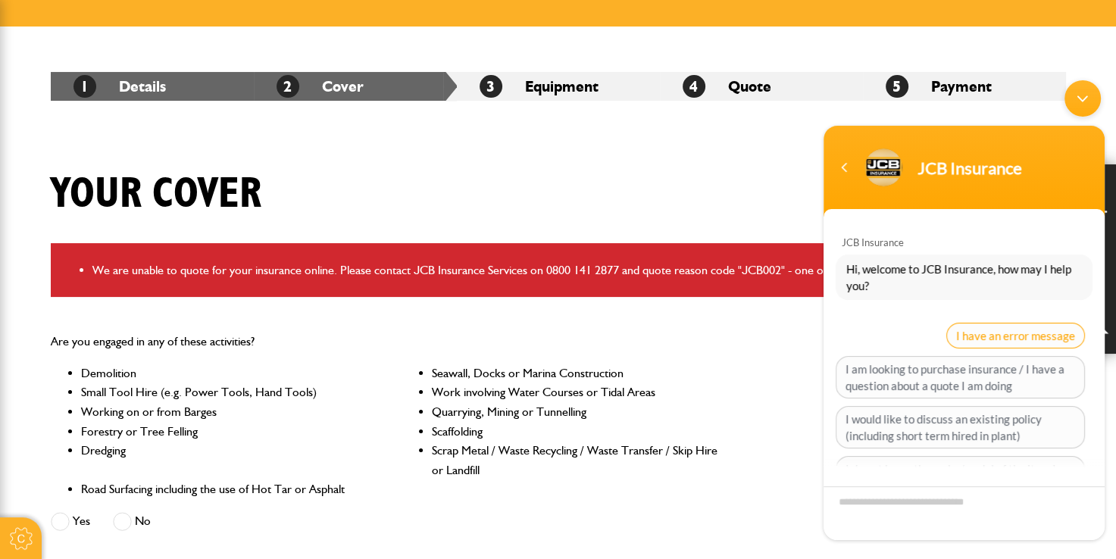
click at [974, 338] on span "I have an error message" at bounding box center [1015, 335] width 139 height 26
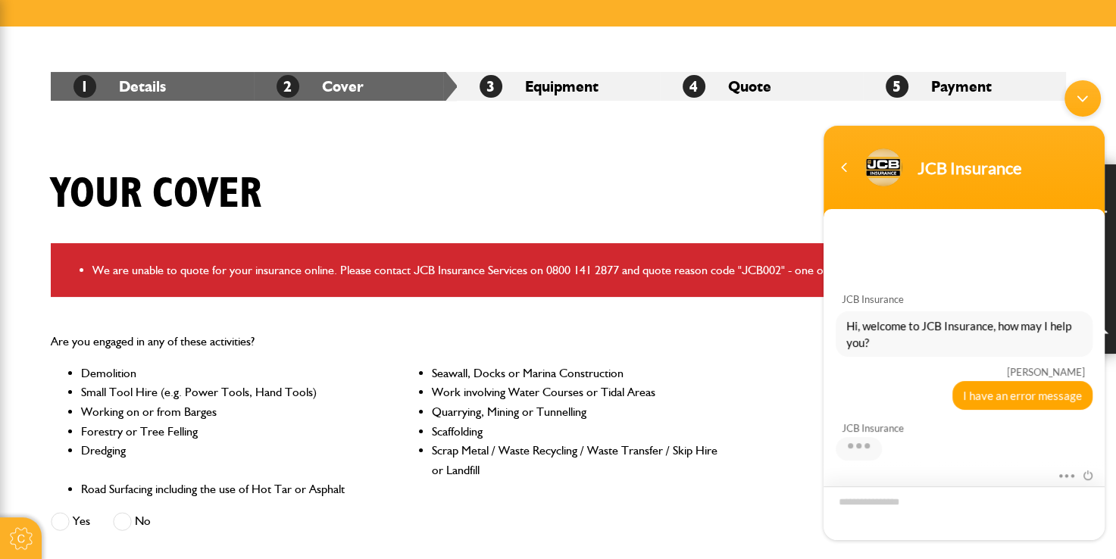
scroll to position [19, 0]
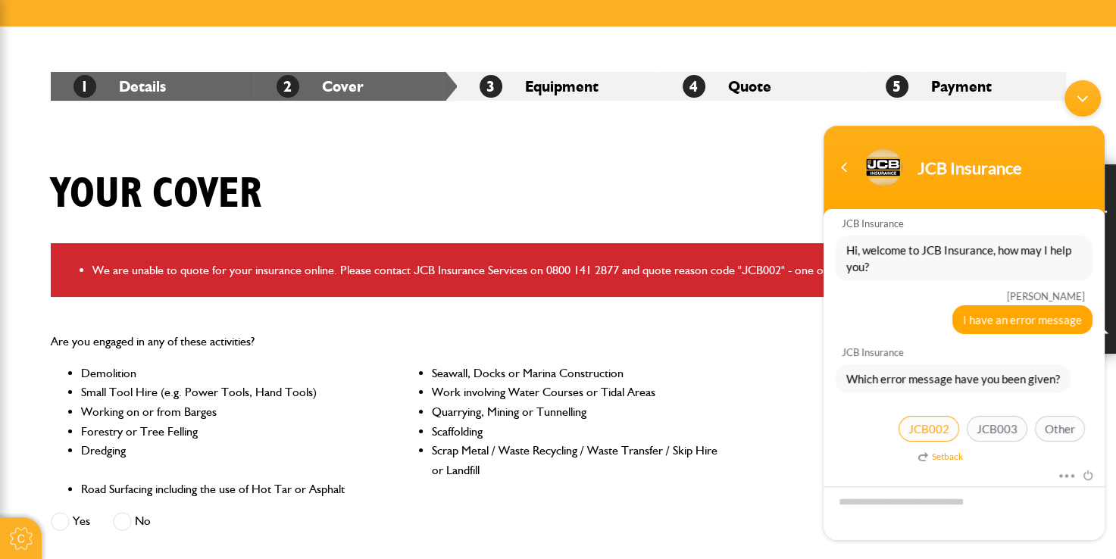
click at [931, 417] on span "JCB002" at bounding box center [929, 428] width 61 height 26
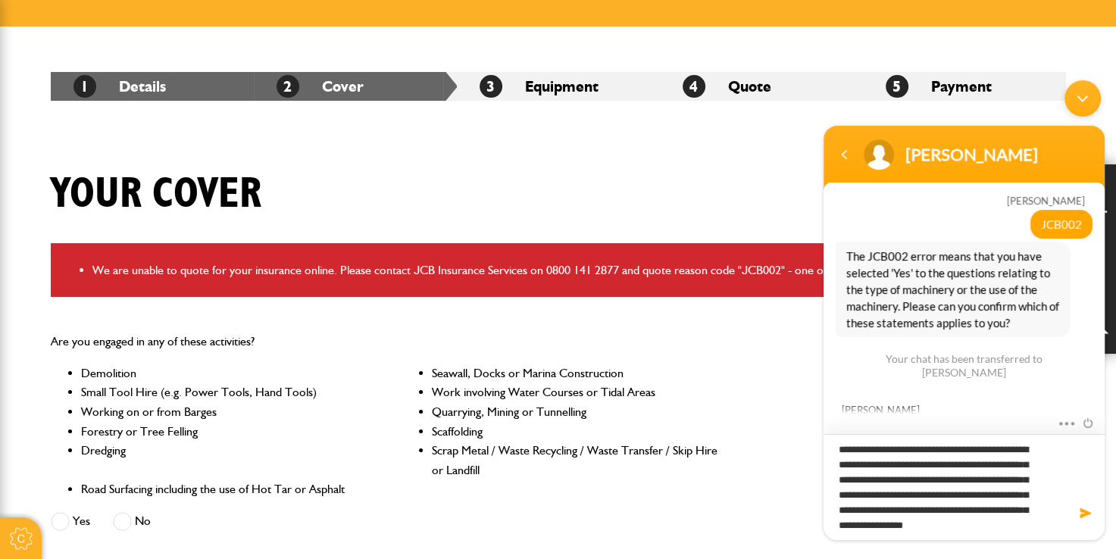
scroll to position [6, 0]
type textarea "**********"
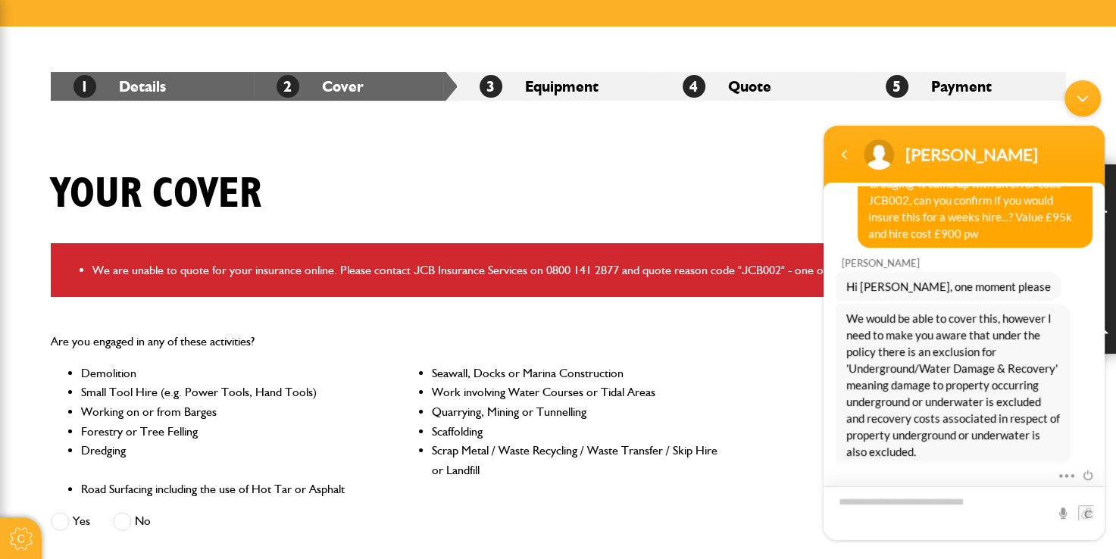
scroll to position [635, 0]
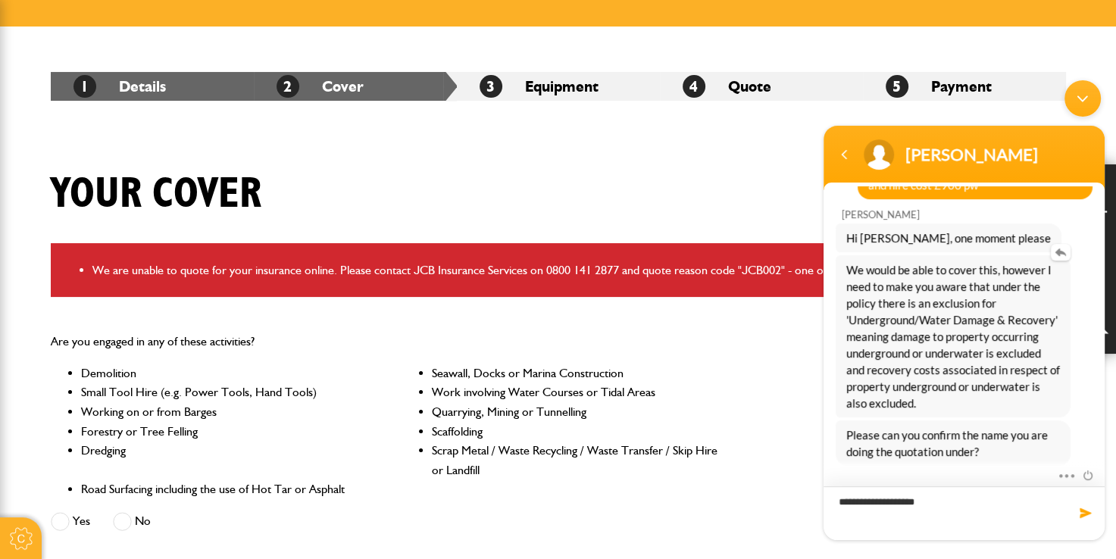
type textarea "**********"
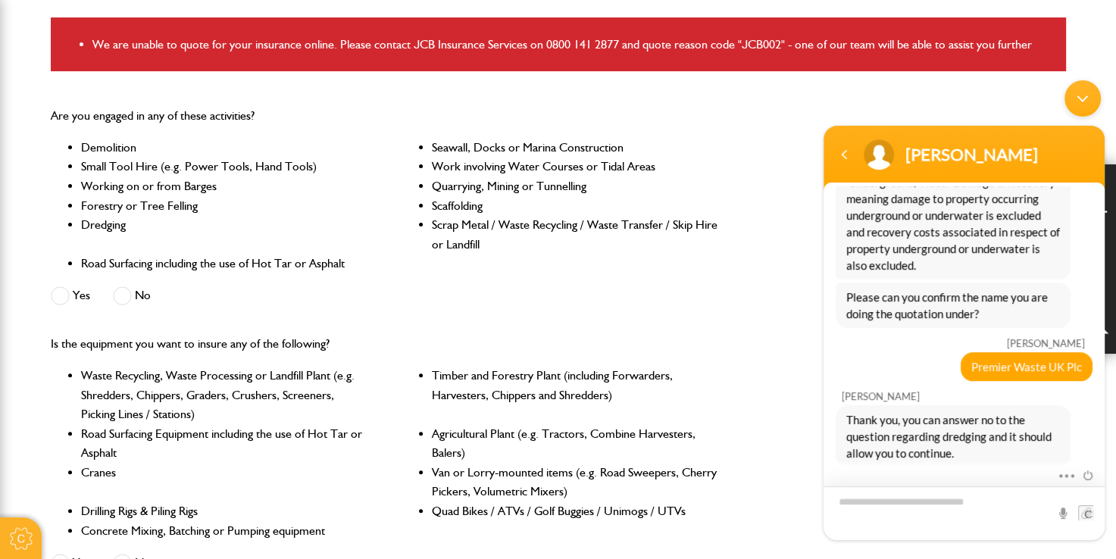
scroll to position [455, 0]
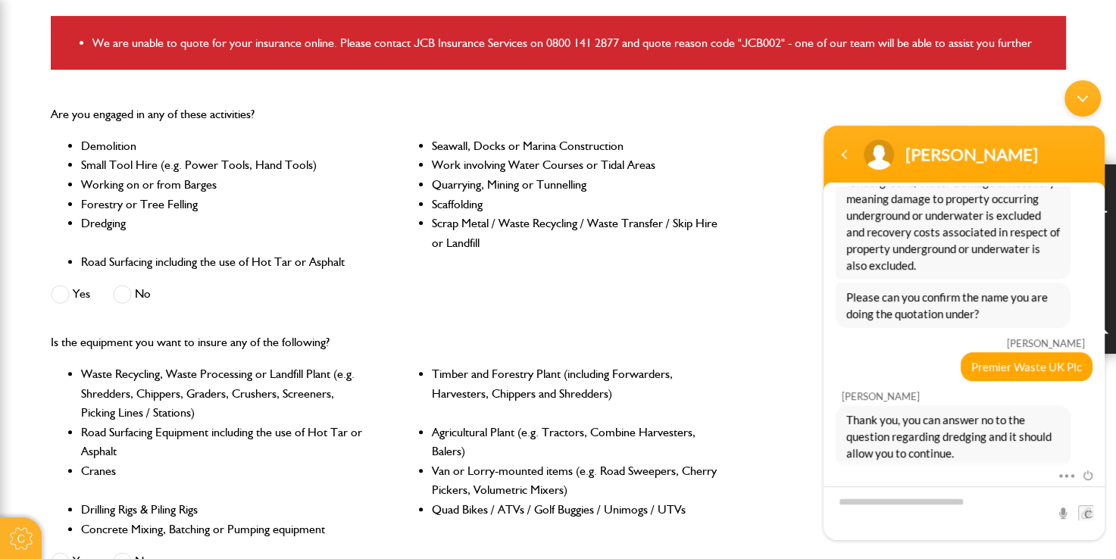
click at [121, 299] on span at bounding box center [122, 294] width 19 height 19
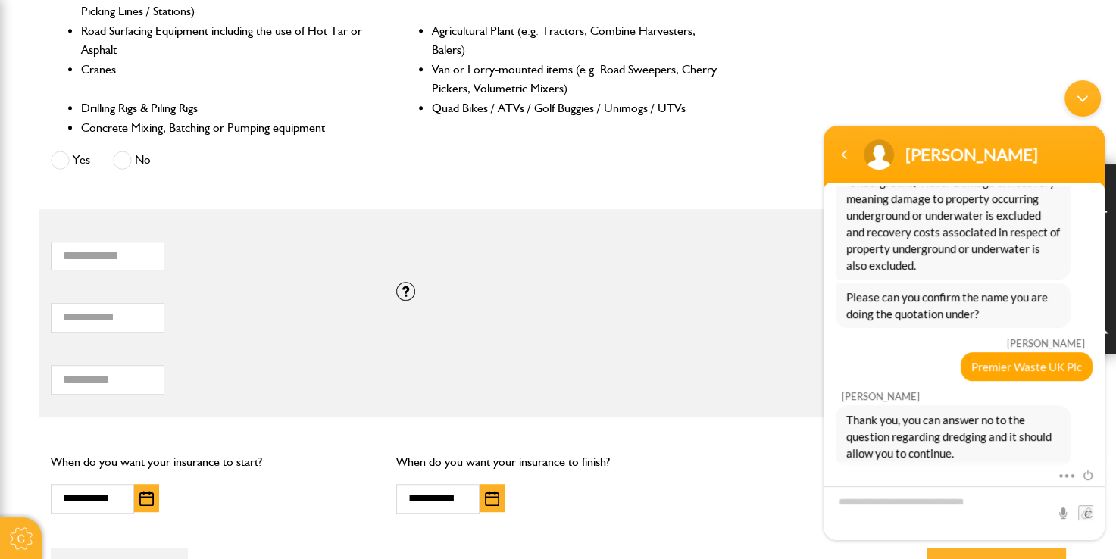
scroll to position [858, 0]
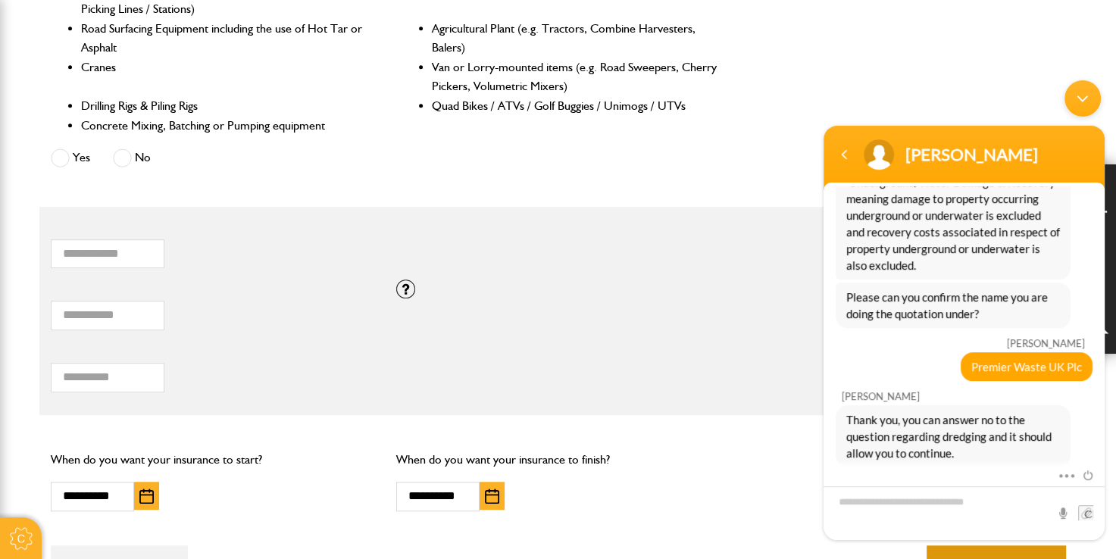
click at [989, 552] on button "Next" at bounding box center [996, 570] width 139 height 48
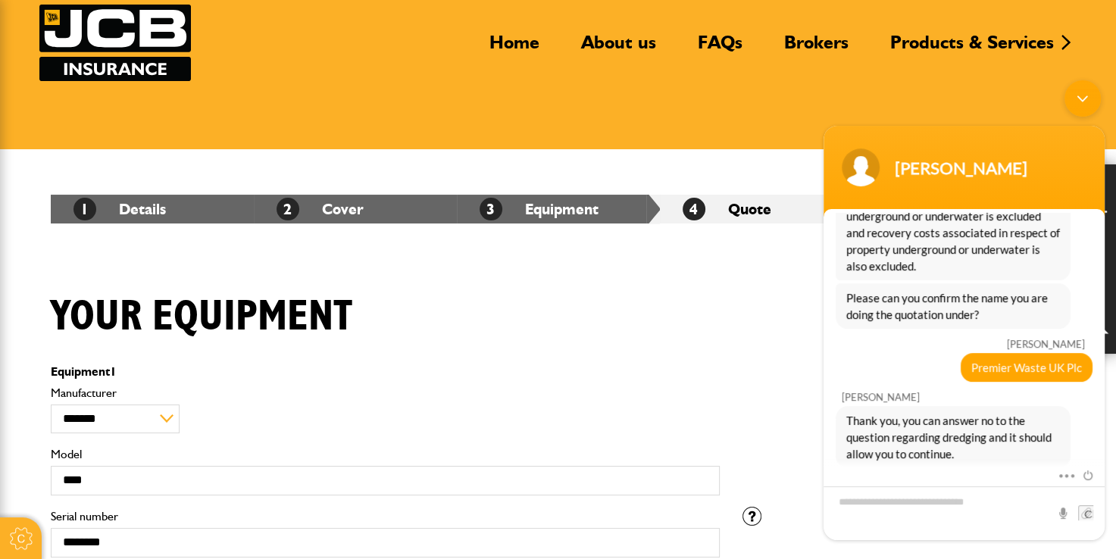
scroll to position [227, 0]
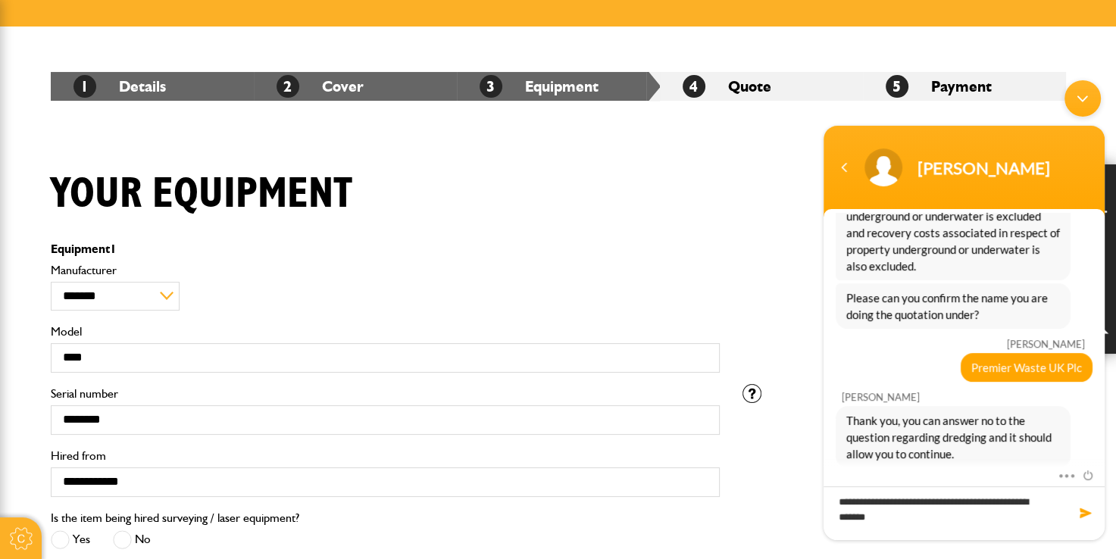
type textarea "**********"
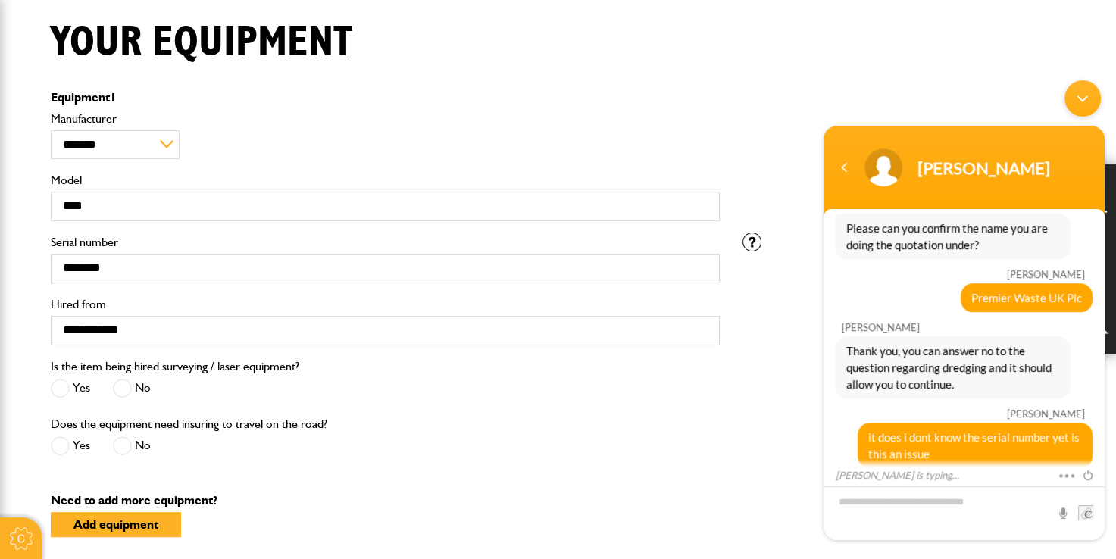
scroll to position [992, 0]
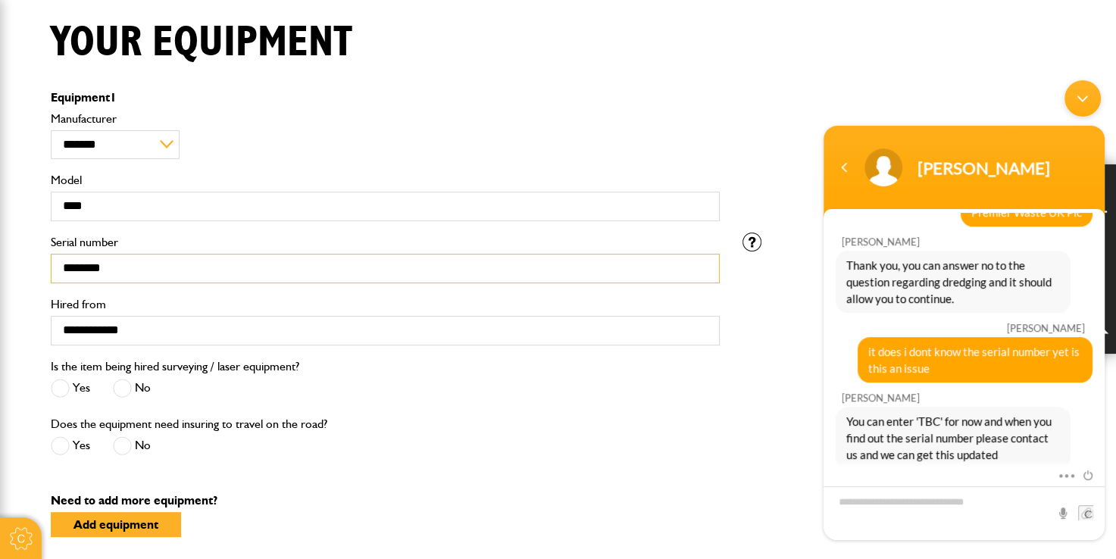
drag, startPoint x: 155, startPoint y: 274, endPoint x: -3, endPoint y: 250, distance: 160.1
click at [0, 250] on html "Cookie Options You can control which cookies we use with the form below. Please…" at bounding box center [558, 341] width 1116 height 1441
type input "*"
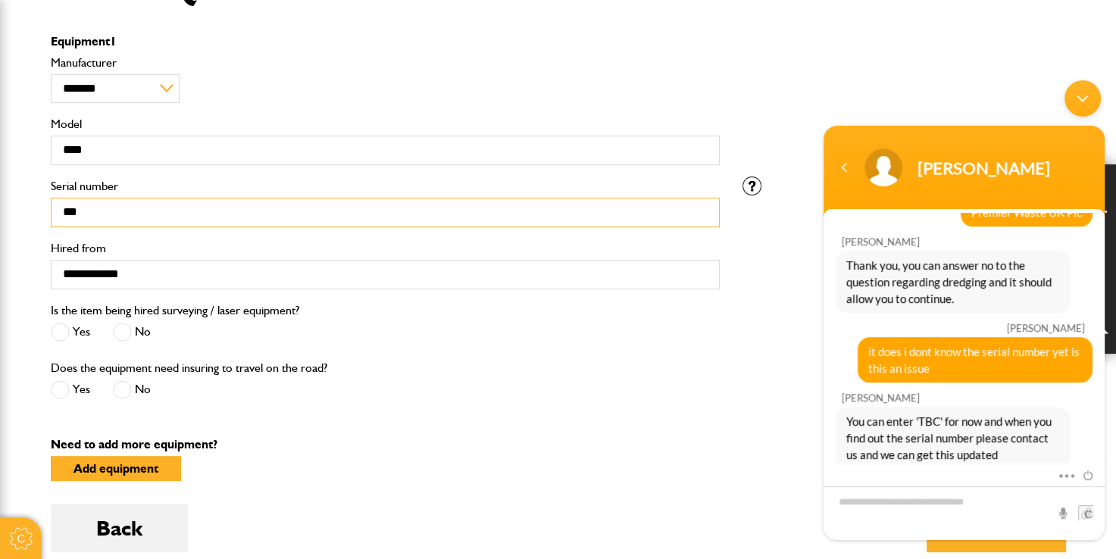
scroll to position [425, 0]
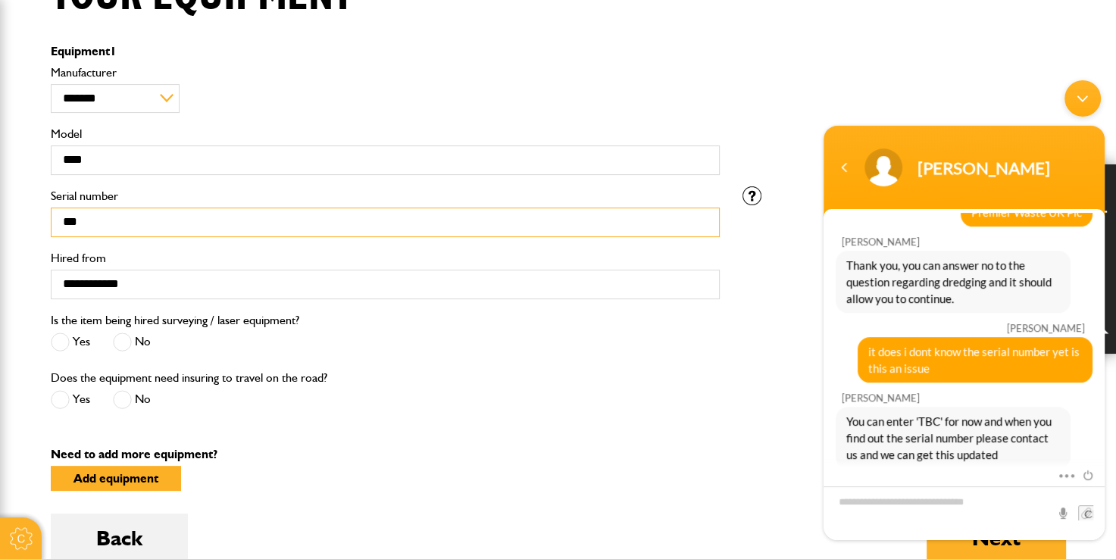
drag, startPoint x: 1124, startPoint y: 336, endPoint x: 283, endPoint y: 277, distance: 843.1
type input "***"
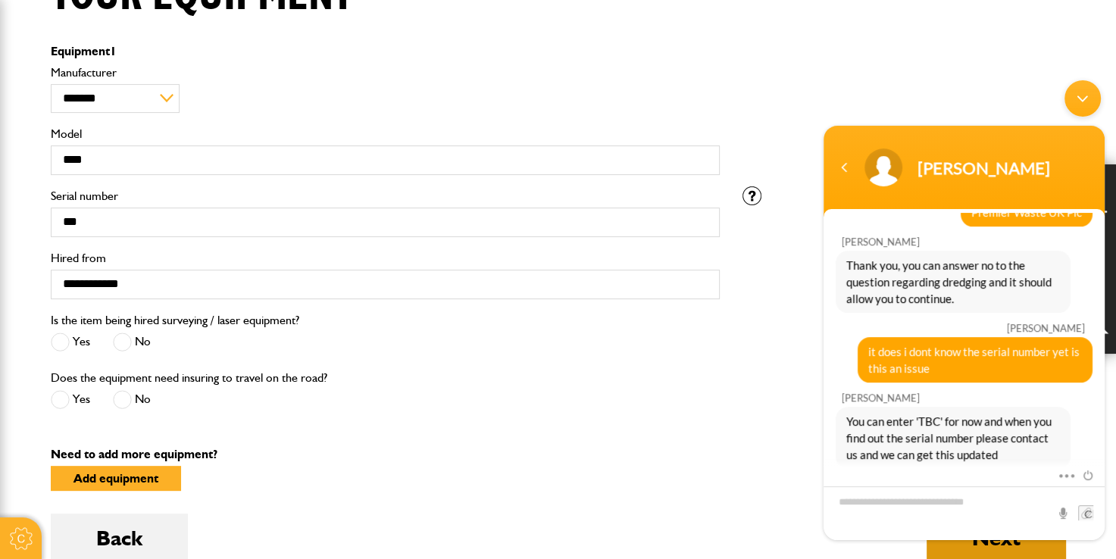
click at [982, 550] on button "Next" at bounding box center [996, 538] width 139 height 48
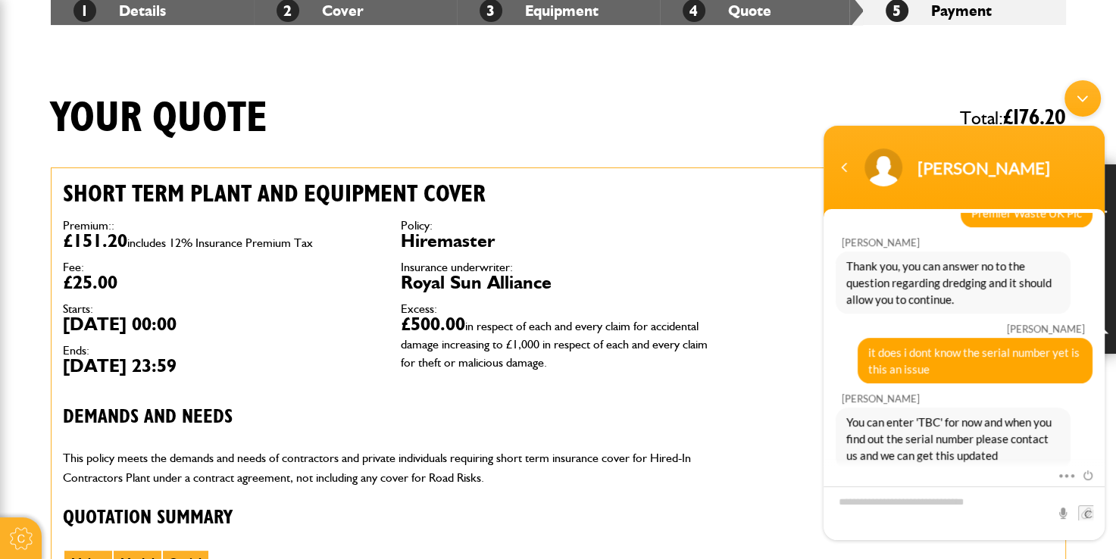
scroll to position [227, 0]
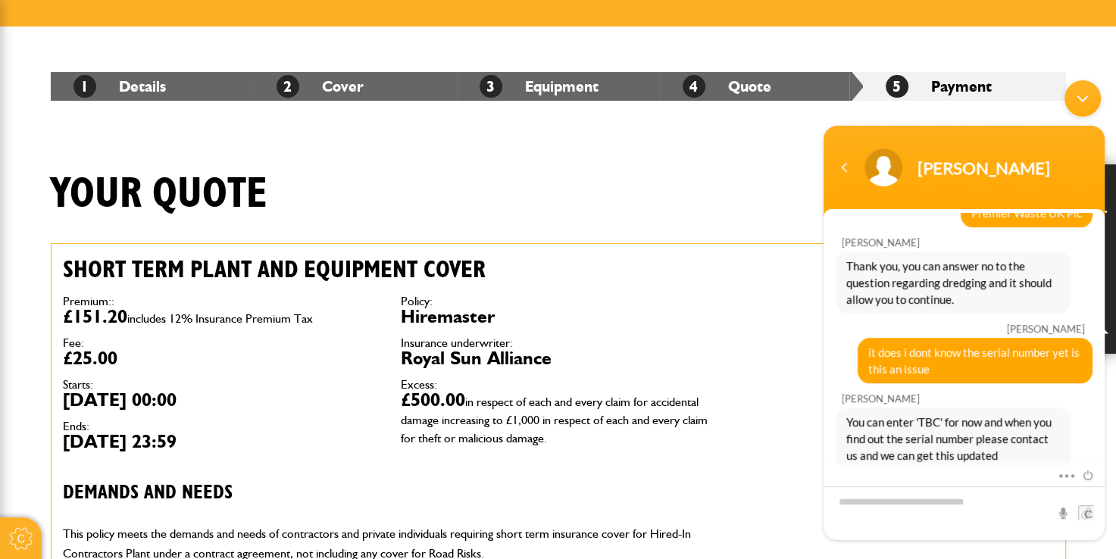
click at [911, 510] on textarea "Type your message and hit 'Enter'" at bounding box center [964, 513] width 281 height 54
type textarea "*"
type textarea "**********"
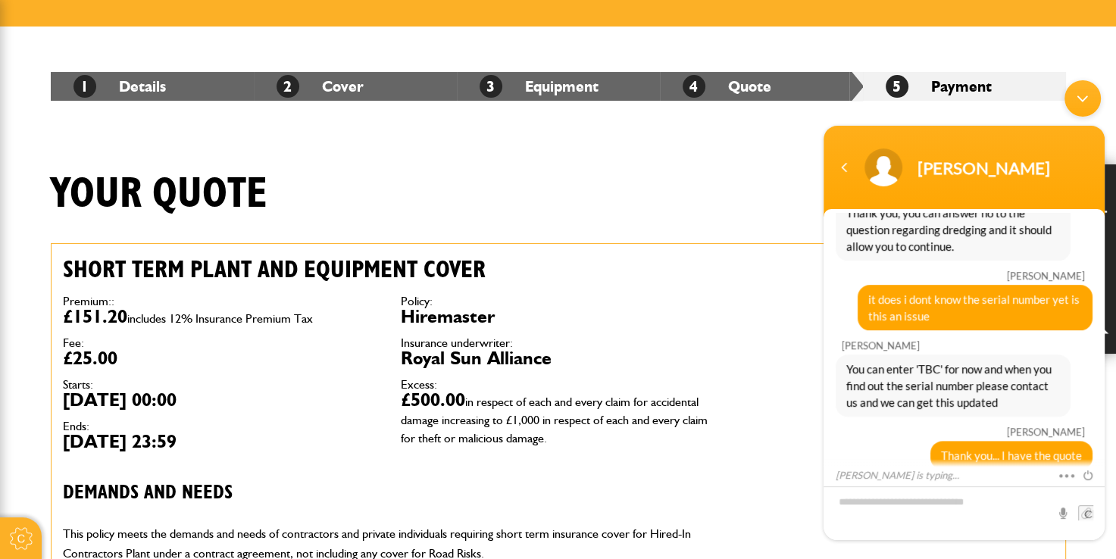
scroll to position [1113, 0]
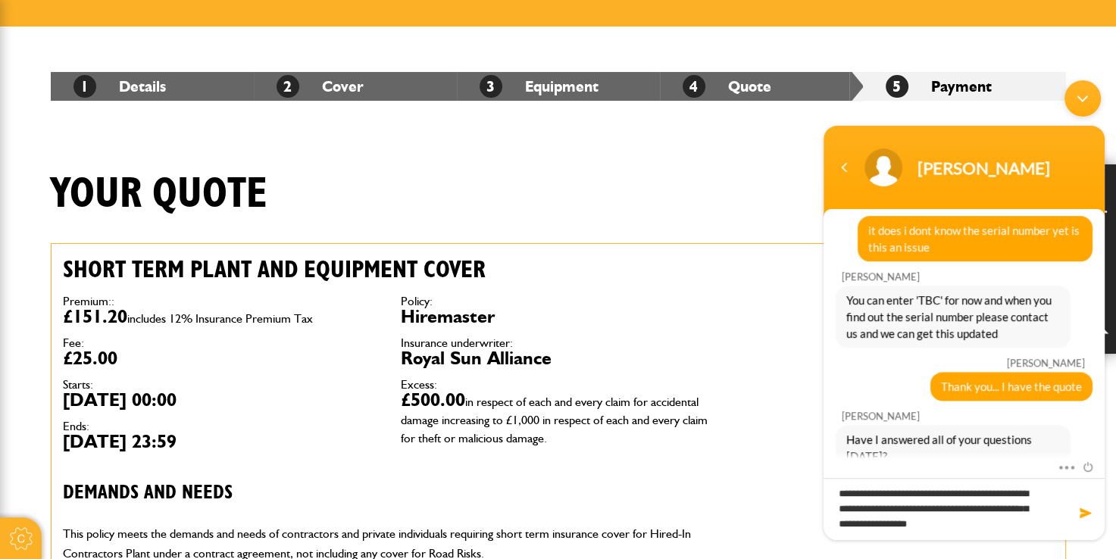
type textarea "**********"
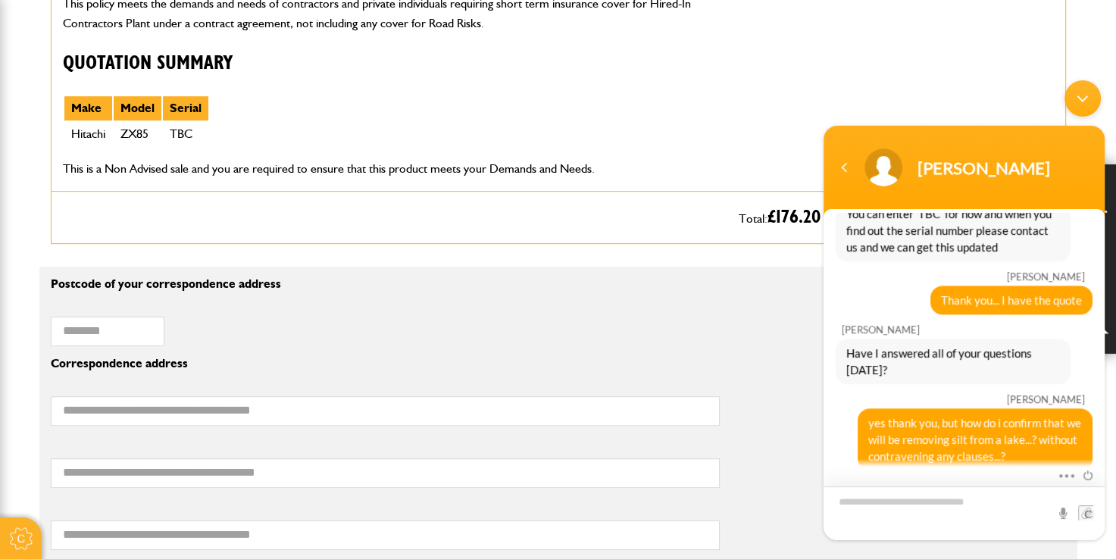
scroll to position [1382, 0]
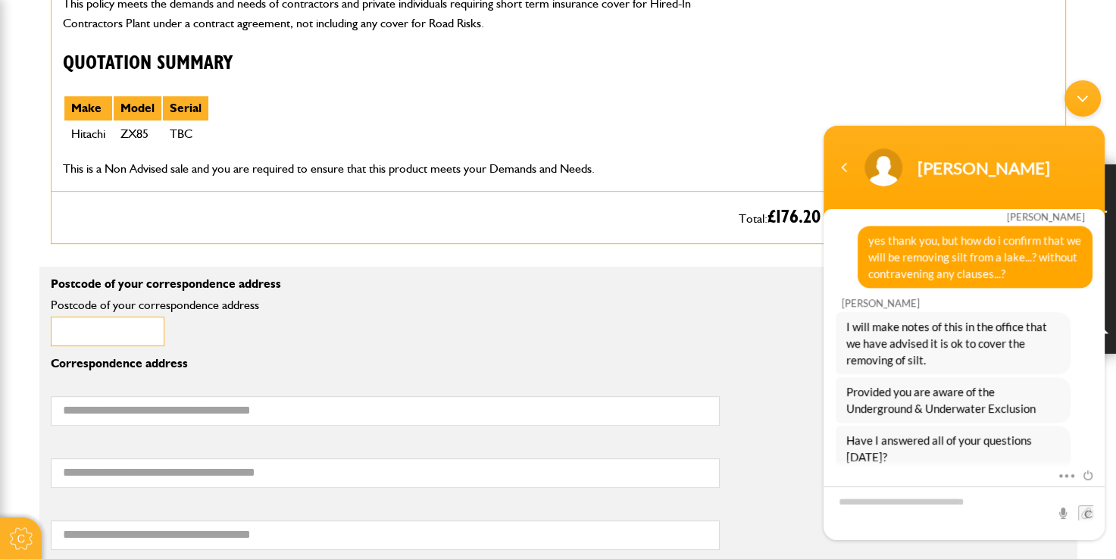
click at [96, 330] on input "Postcode of your correspondence address" at bounding box center [108, 332] width 114 height 30
type input "*******"
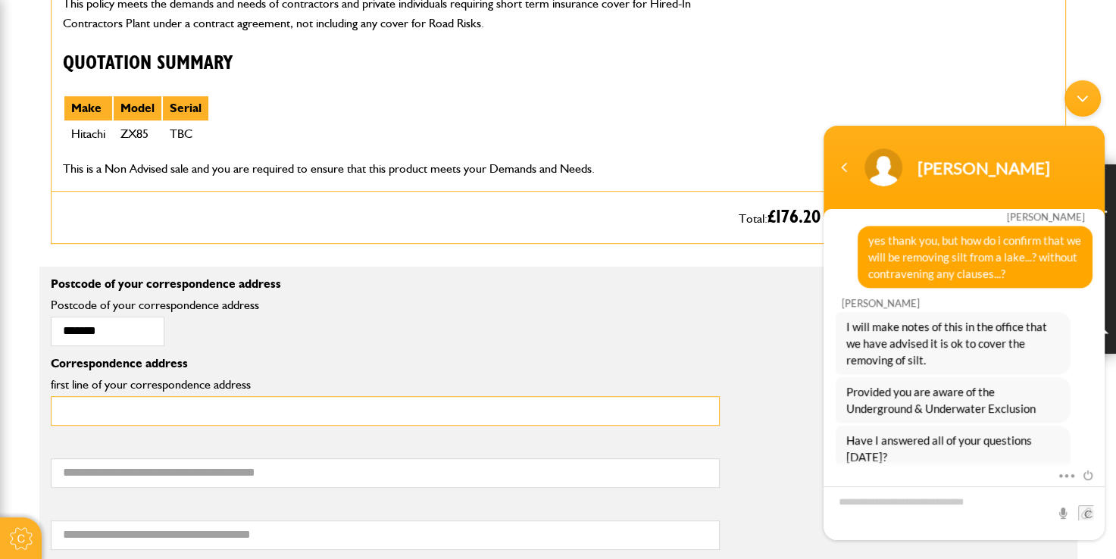
click at [118, 409] on input "first line of your correspondence address" at bounding box center [385, 411] width 669 height 30
type input "*****"
drag, startPoint x: 108, startPoint y: 407, endPoint x: -3, endPoint y: 409, distance: 110.6
click at [0, 409] on html "Cookie Options You can control which cookies we use with the form below. Please…" at bounding box center [558, 551] width 1116 height 2618
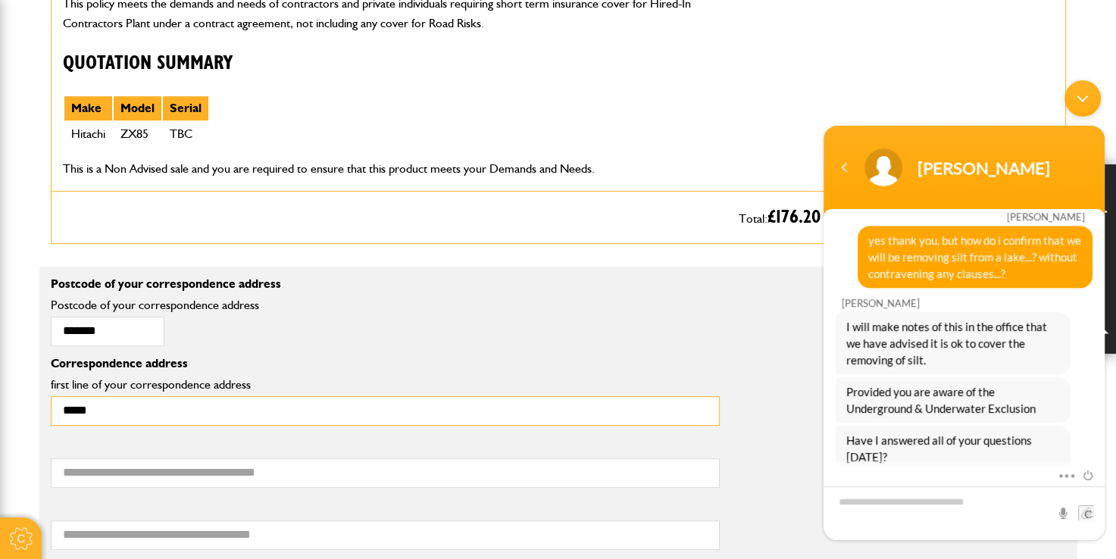
click at [327, 396] on input "*****" at bounding box center [385, 411] width 669 height 30
drag, startPoint x: 313, startPoint y: 415, endPoint x: -3, endPoint y: 424, distance: 316.1
click at [0, 424] on html "Cookie Options You can control which cookies we use with the form below. Please…" at bounding box center [558, 551] width 1116 height 2618
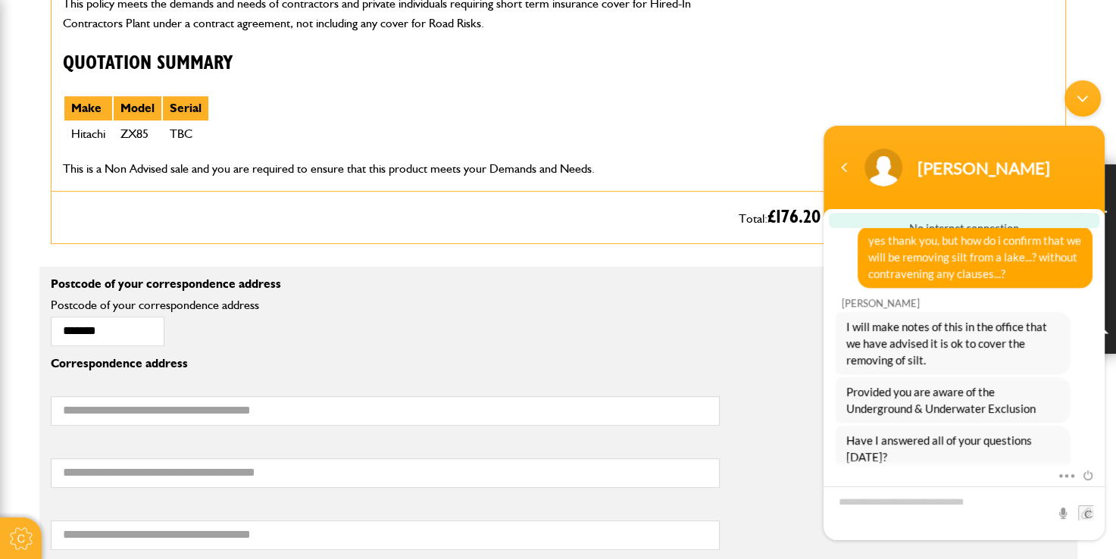
click at [403, 354] on div "******* Postcode of your correspondence address" at bounding box center [385, 326] width 692 height 62
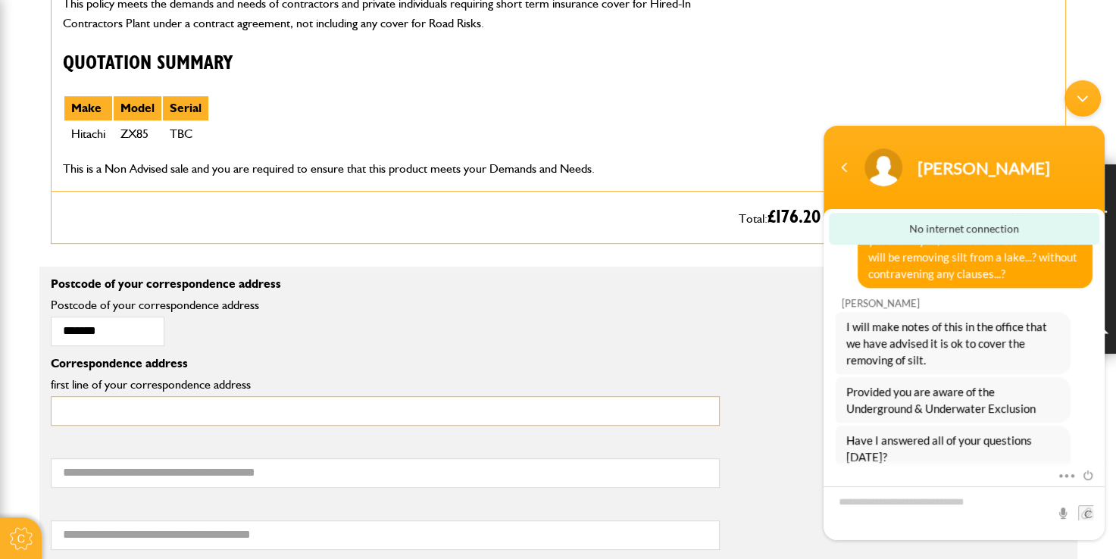
click at [211, 408] on input "first line of your correspondence address" at bounding box center [385, 411] width 669 height 30
type input "**********"
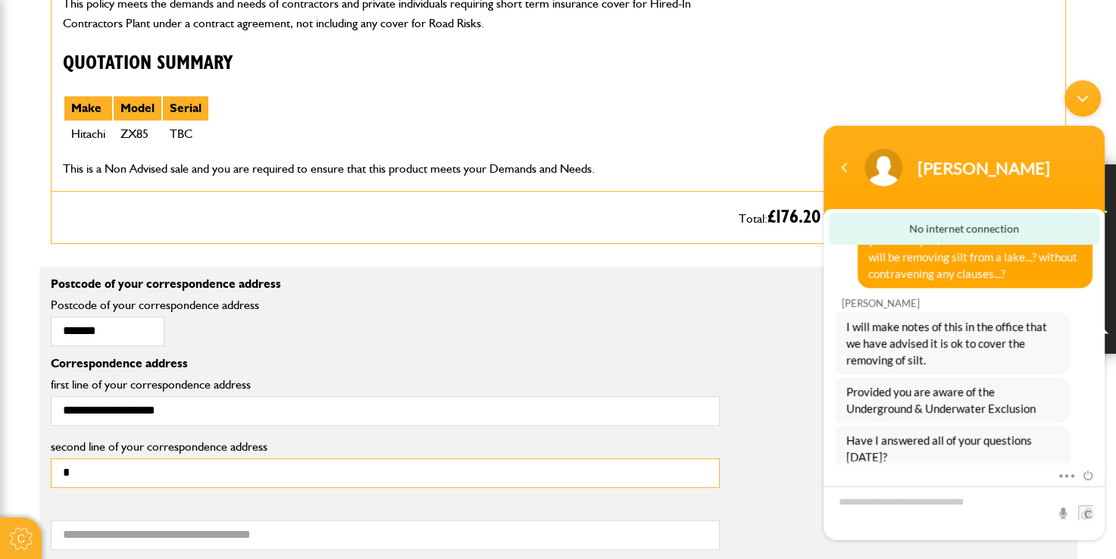
type input "**********"
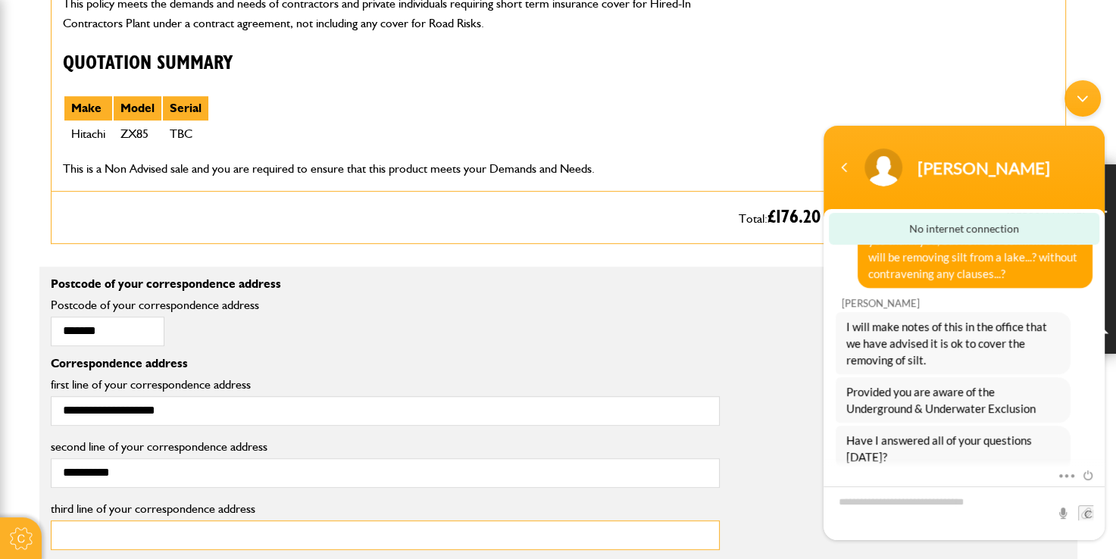
type input "*"
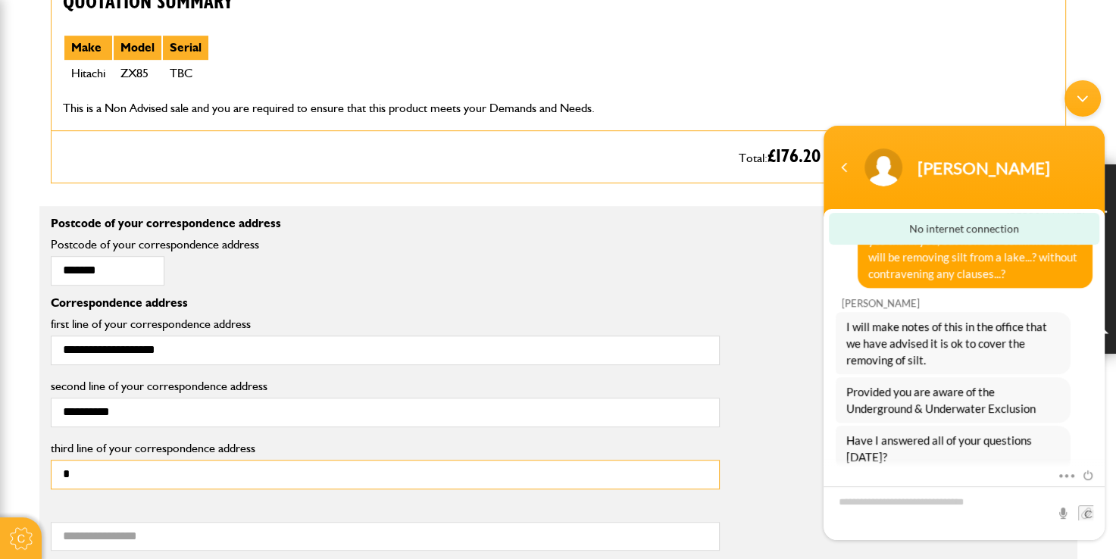
scroll to position [985, 0]
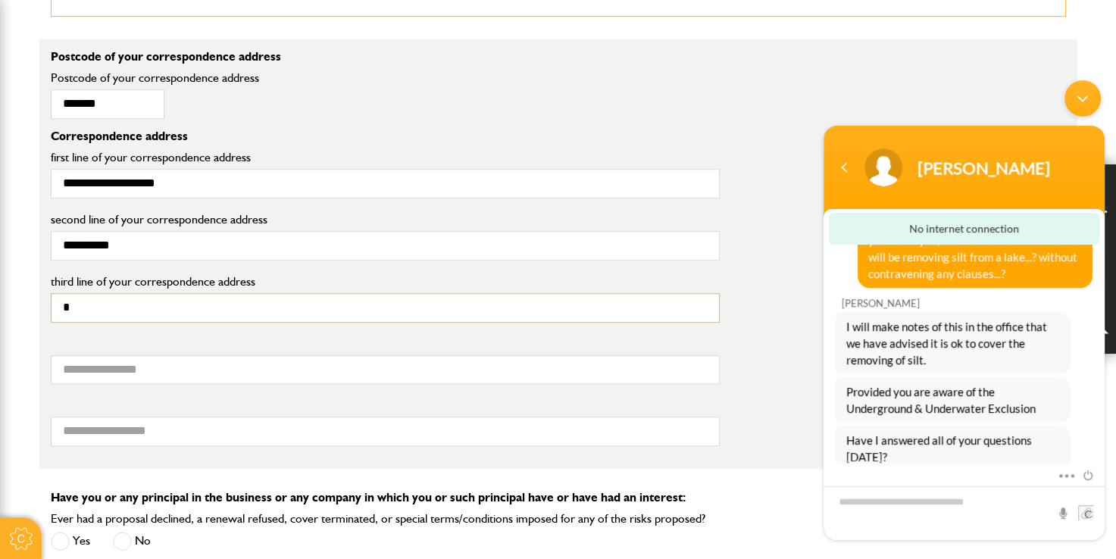
drag, startPoint x: 130, startPoint y: 300, endPoint x: -3, endPoint y: 290, distance: 133.7
click at [0, 290] on html "Cookie Options You can control which cookies we use with the form below. Please…" at bounding box center [558, 324] width 1116 height 2618
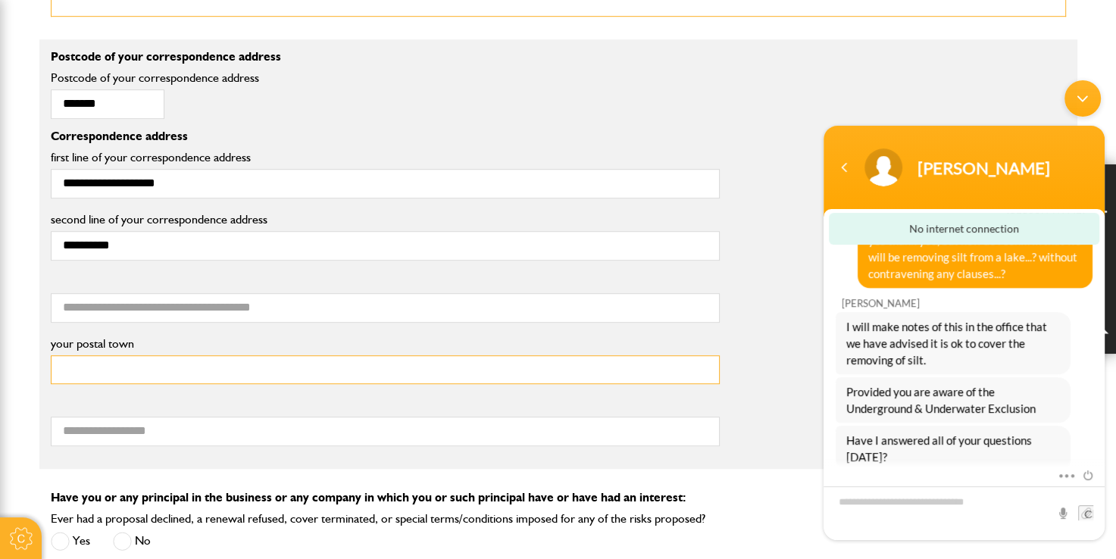
click at [76, 368] on input "your postal town" at bounding box center [385, 370] width 669 height 30
click at [145, 405] on label "your postal county" at bounding box center [385, 405] width 669 height 12
click at [145, 417] on input "your postal county" at bounding box center [385, 432] width 669 height 30
click at [111, 370] on input "your postal town" at bounding box center [385, 370] width 669 height 30
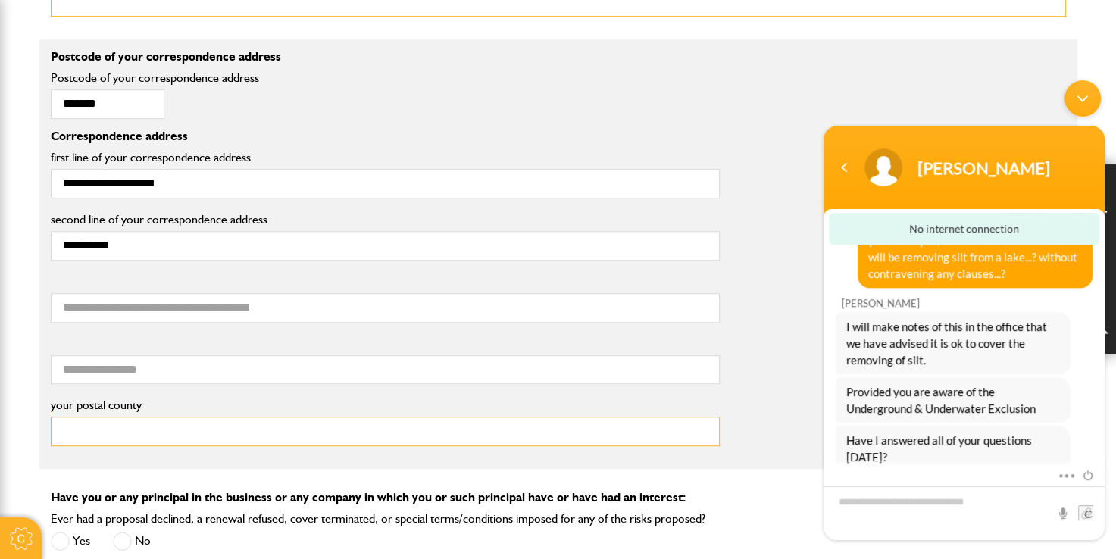
click at [141, 432] on input "your postal county" at bounding box center [385, 432] width 669 height 30
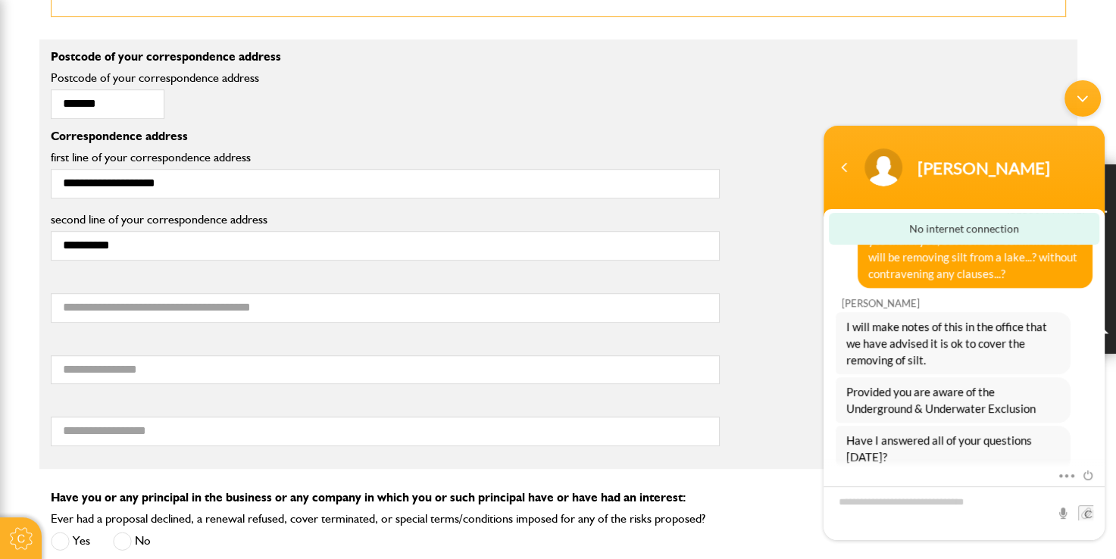
click at [16, 344] on body "Cookie Options You can control which cookies we use with the form below. Please…" at bounding box center [558, 324] width 1116 height 2618
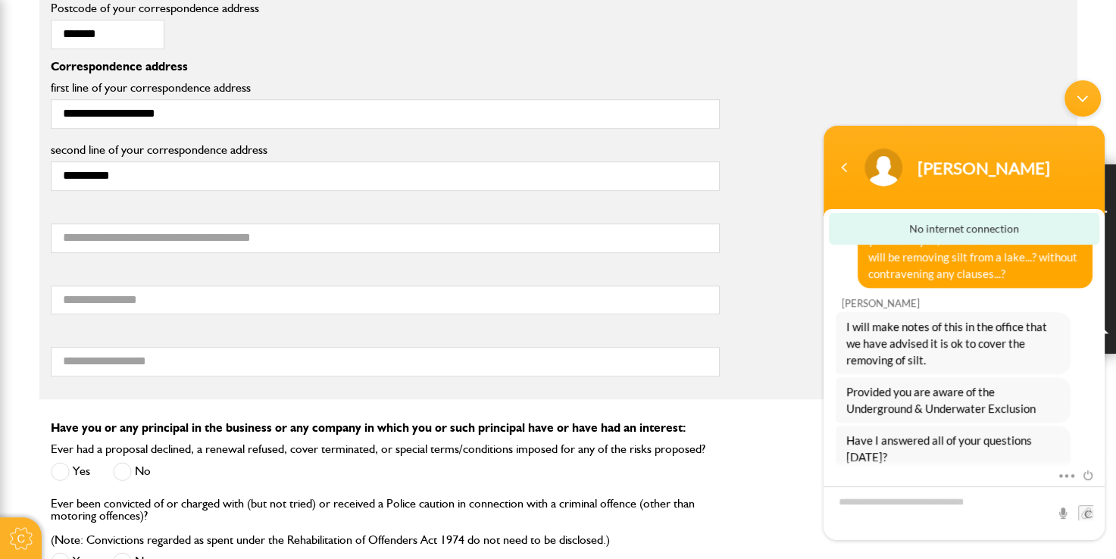
scroll to position [1136, 0]
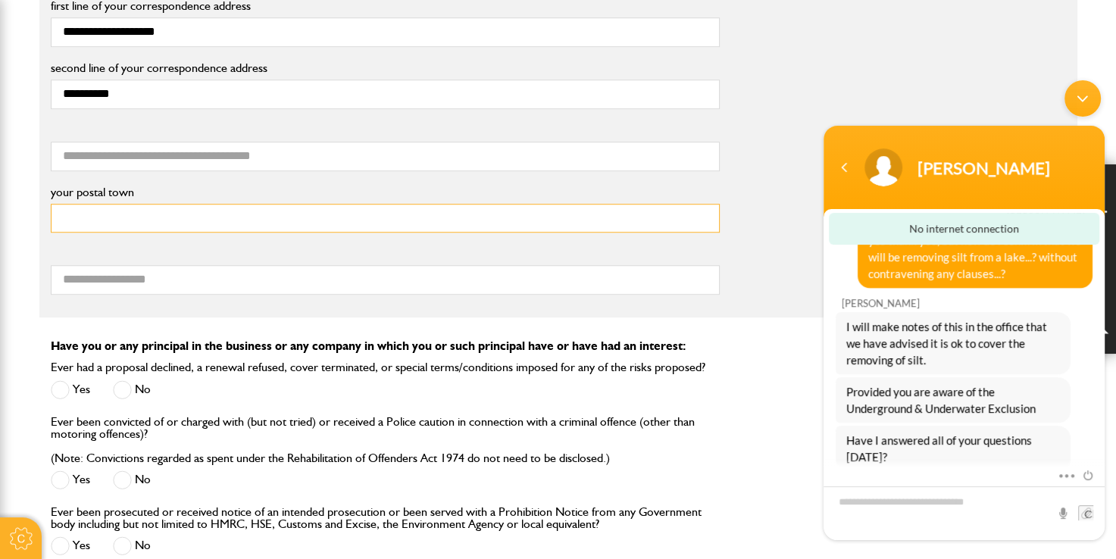
click at [124, 217] on input "your postal town" at bounding box center [385, 219] width 669 height 30
type input "*"
type input "**********"
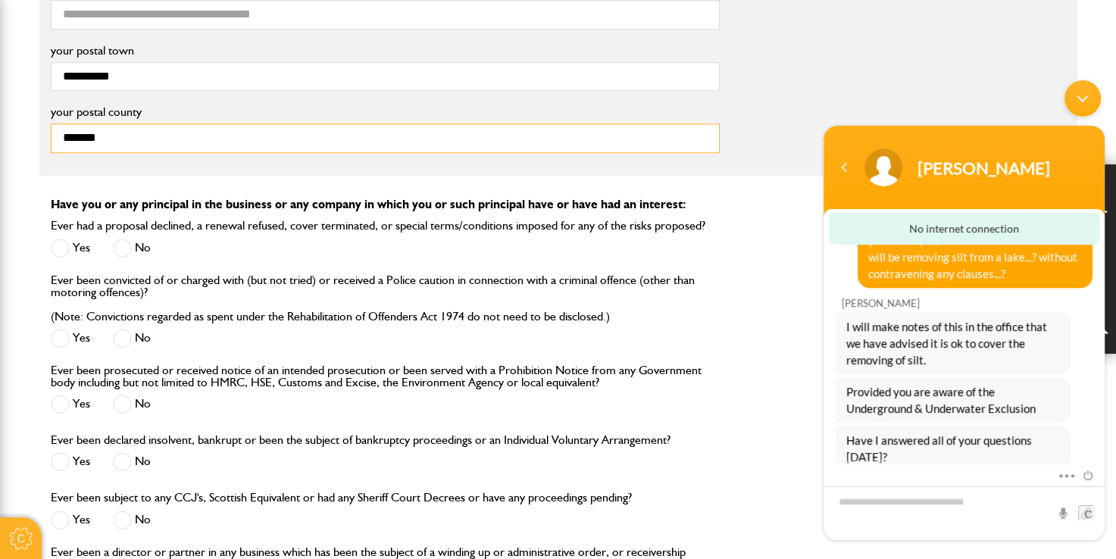
scroll to position [1288, 0]
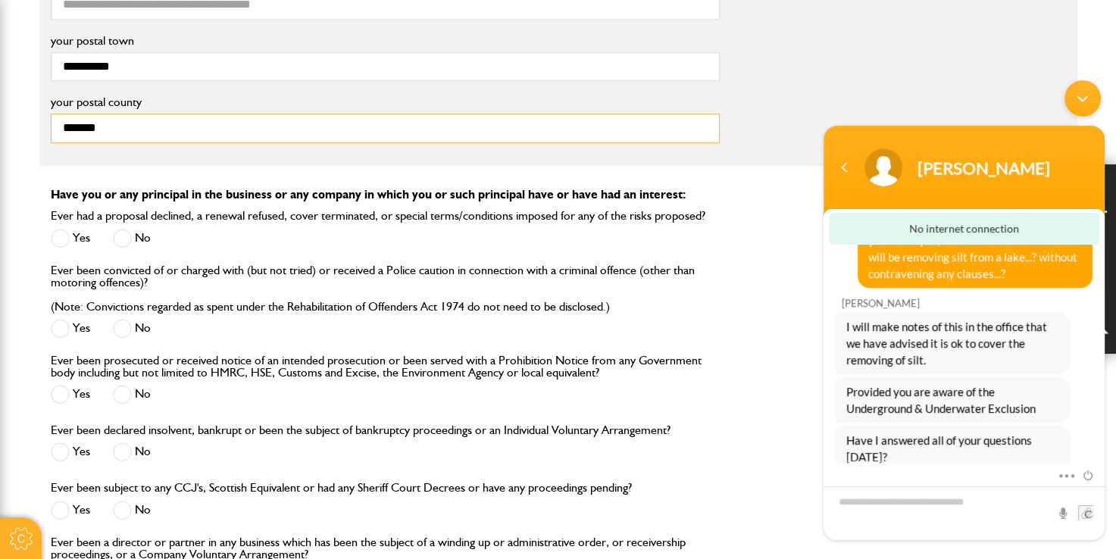
type input "*******"
click at [126, 232] on span at bounding box center [122, 238] width 19 height 19
click at [130, 319] on span at bounding box center [122, 328] width 19 height 19
click at [128, 392] on span at bounding box center [122, 394] width 19 height 19
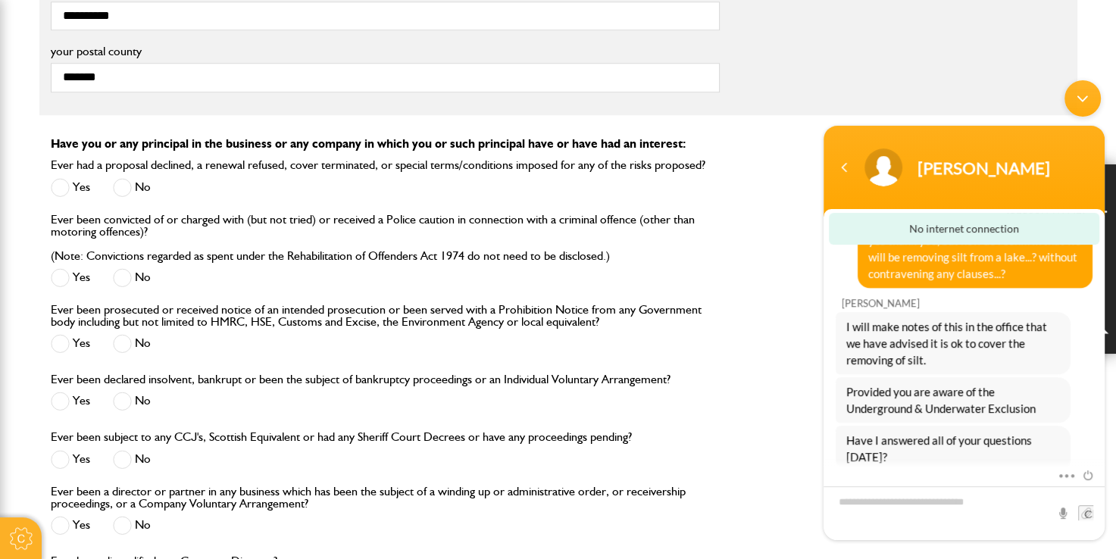
scroll to position [1364, 0]
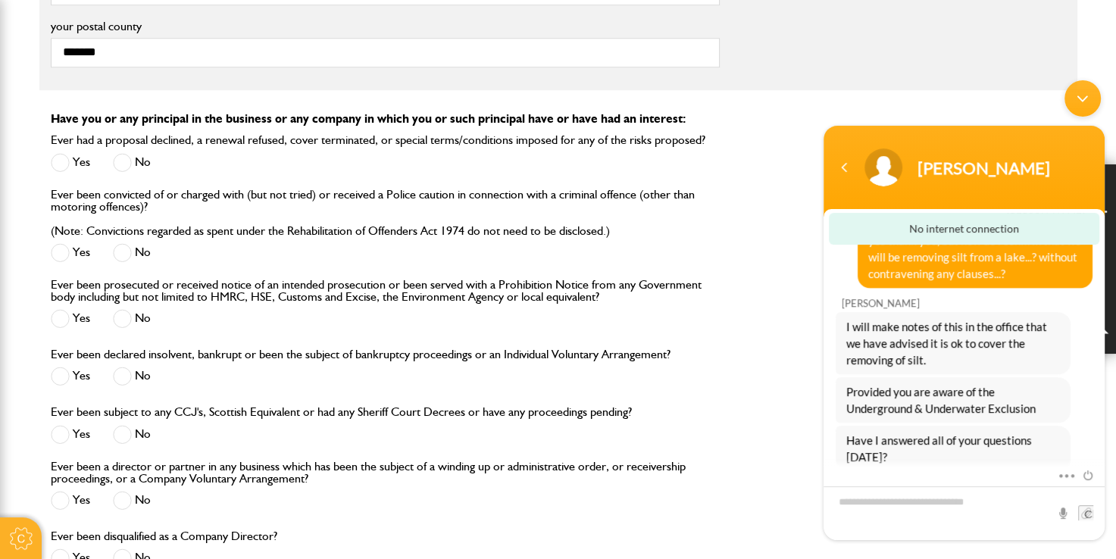
click at [125, 368] on span at bounding box center [122, 376] width 19 height 19
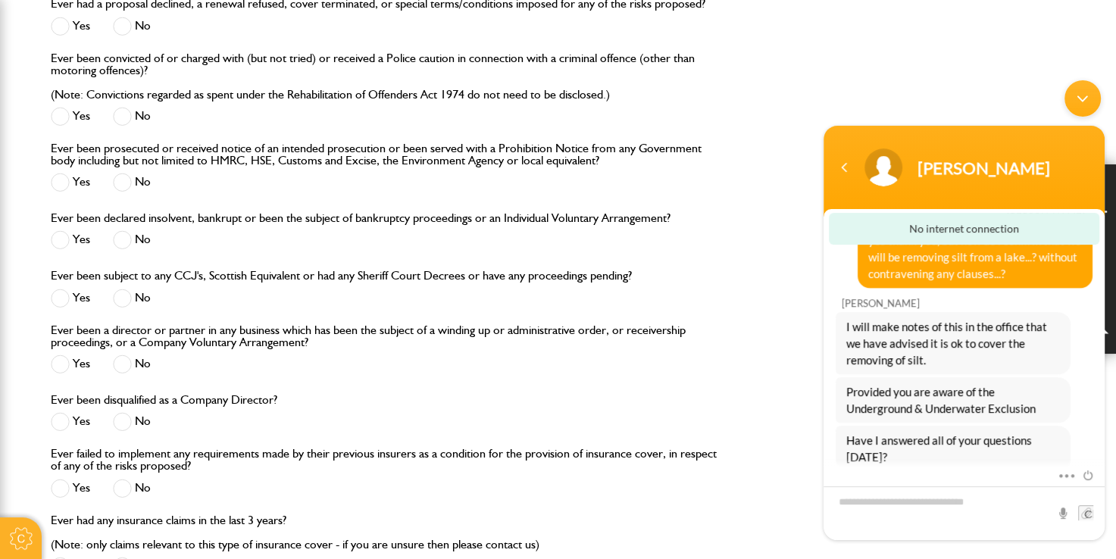
scroll to position [1515, 0]
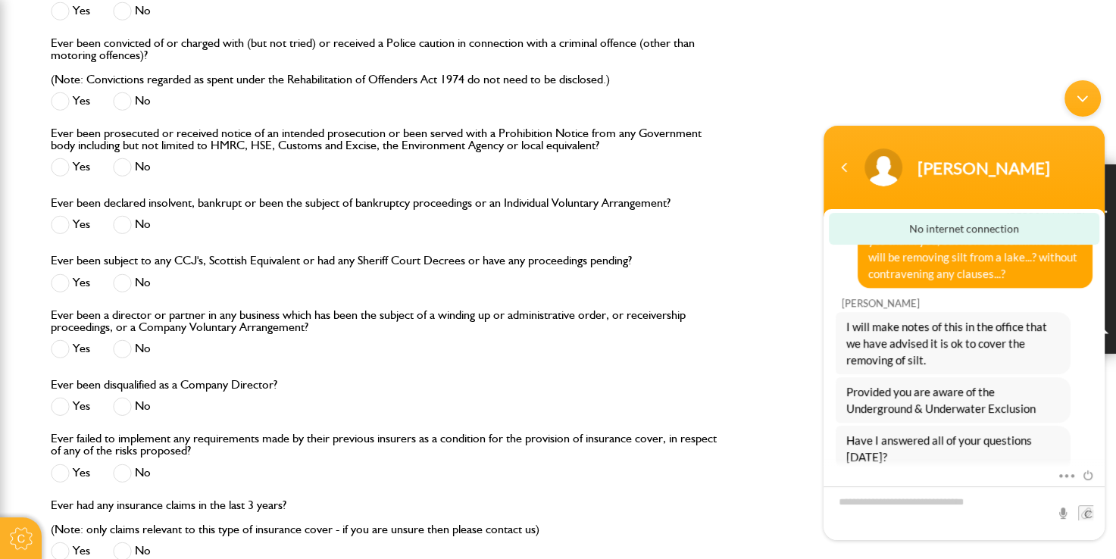
click at [124, 280] on span at bounding box center [122, 283] width 19 height 19
click at [125, 344] on span at bounding box center [122, 348] width 19 height 19
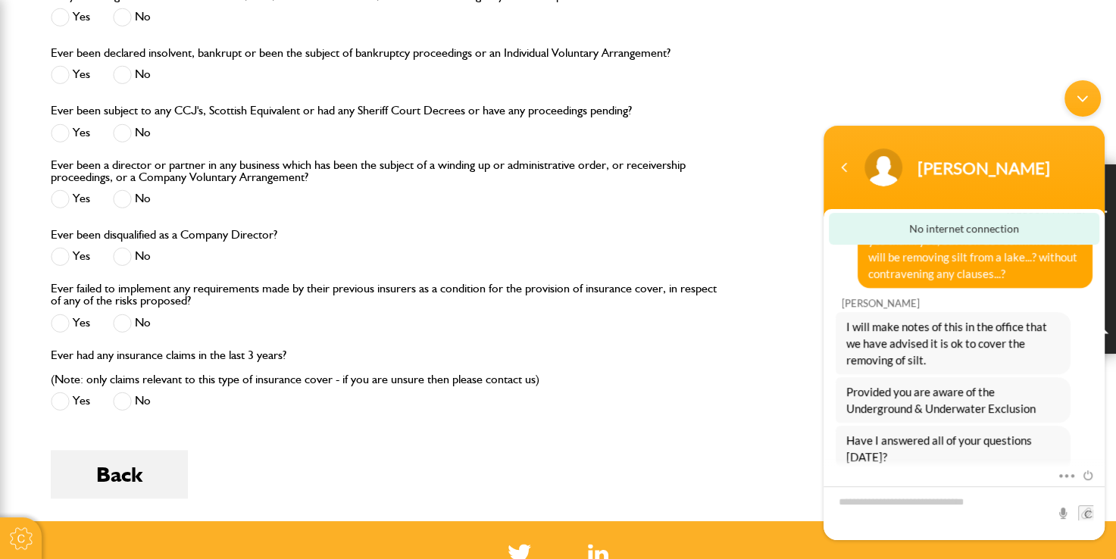
scroll to position [1667, 0]
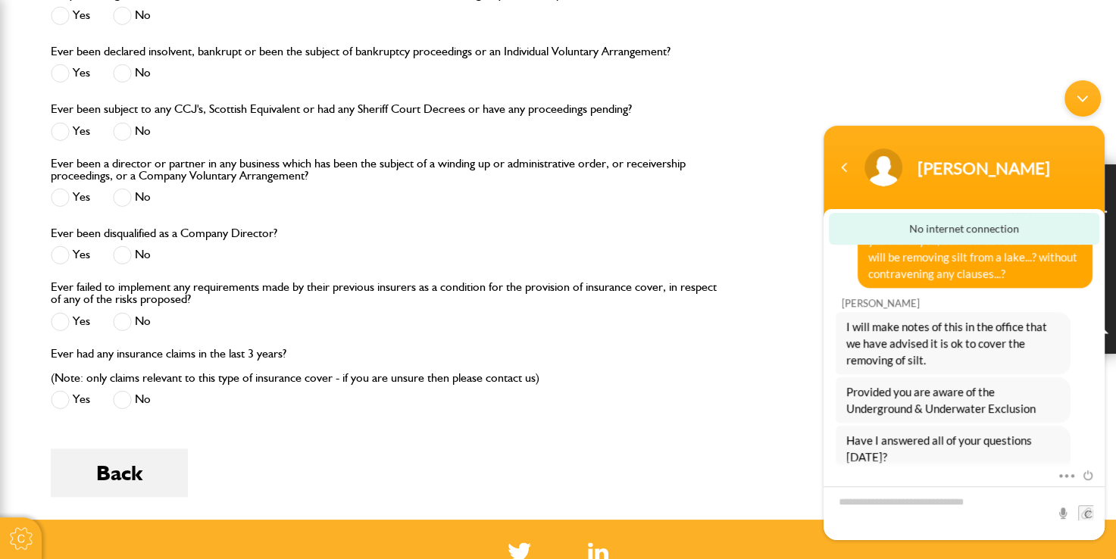
click at [124, 252] on span at bounding box center [122, 254] width 19 height 19
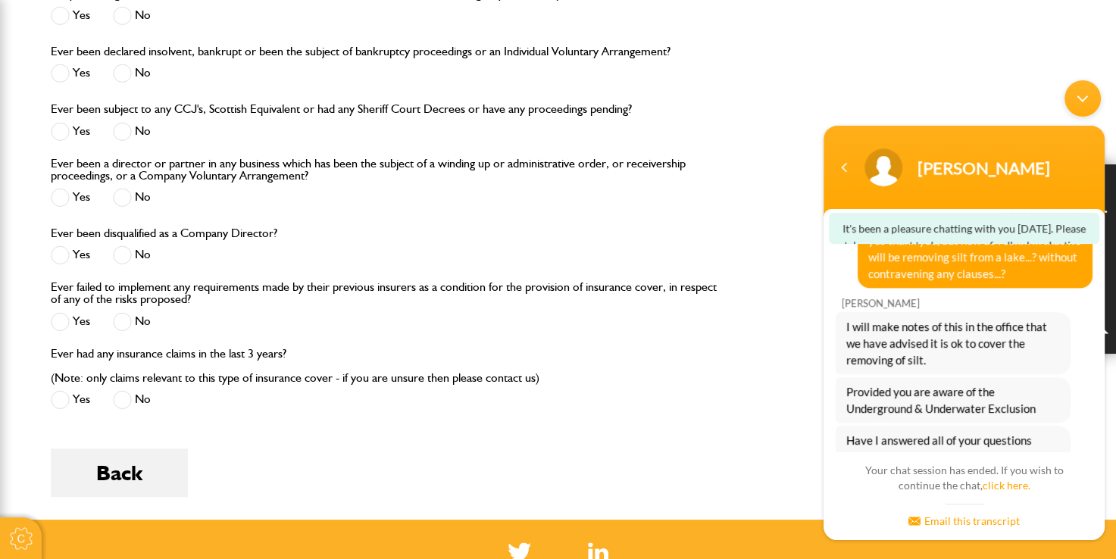
scroll to position [1515, 0]
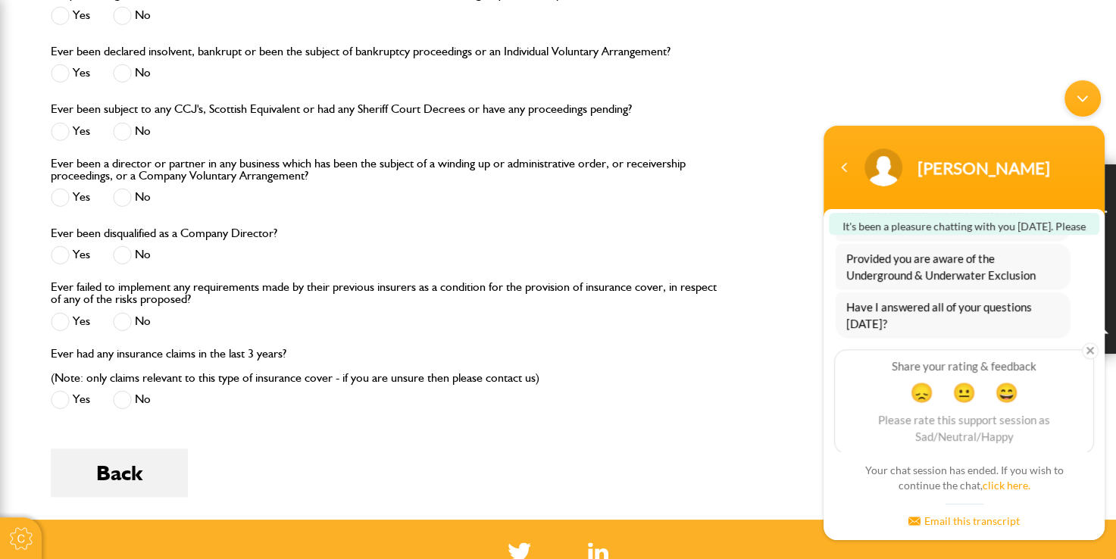
click at [125, 317] on span at bounding box center [122, 321] width 19 height 19
click at [127, 402] on span at bounding box center [122, 399] width 19 height 19
click at [1010, 387] on span "😄" at bounding box center [1007, 392] width 30 height 30
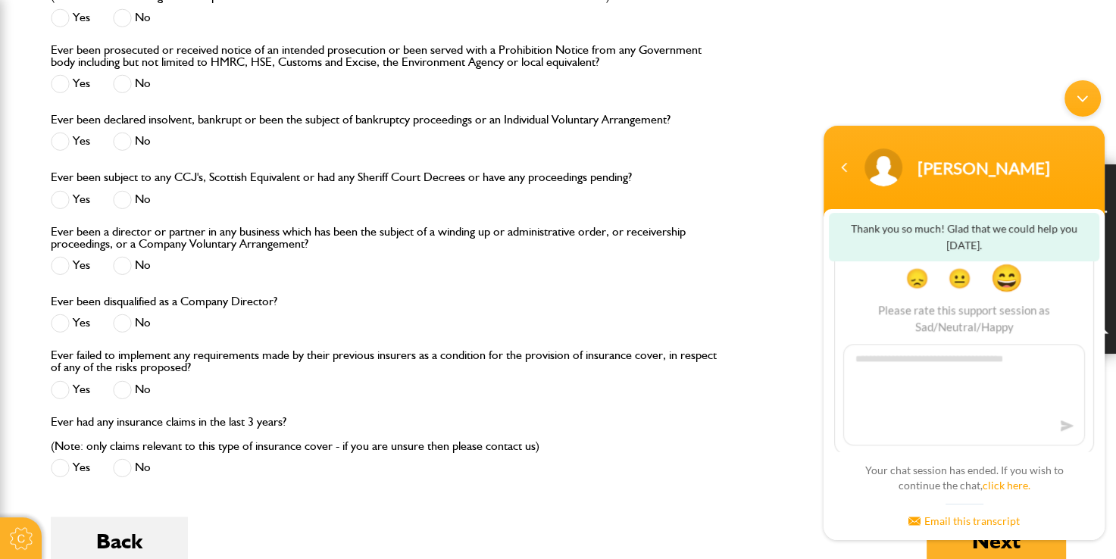
scroll to position [1587, 0]
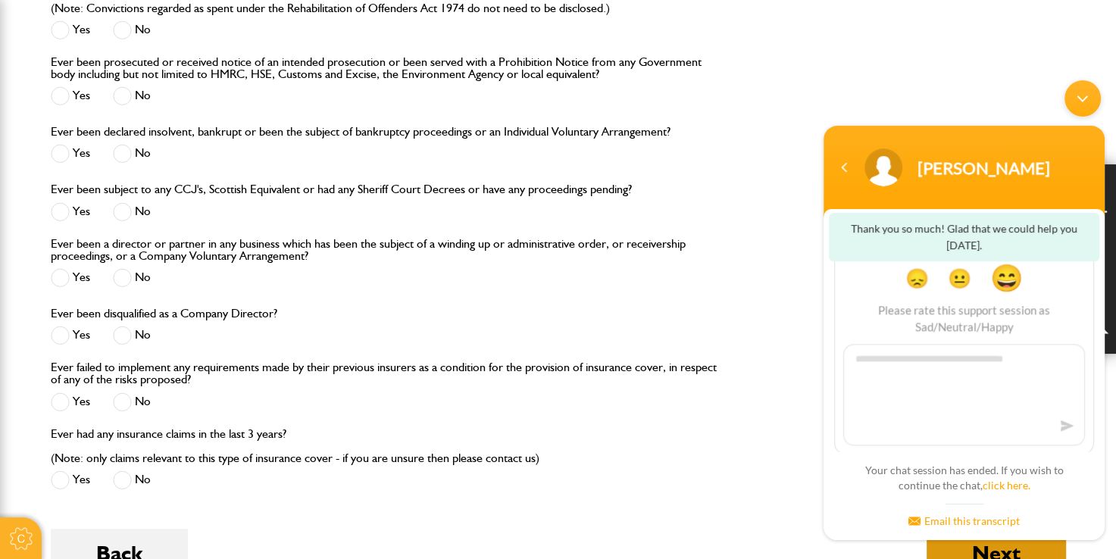
click at [990, 550] on button "Next" at bounding box center [996, 553] width 139 height 48
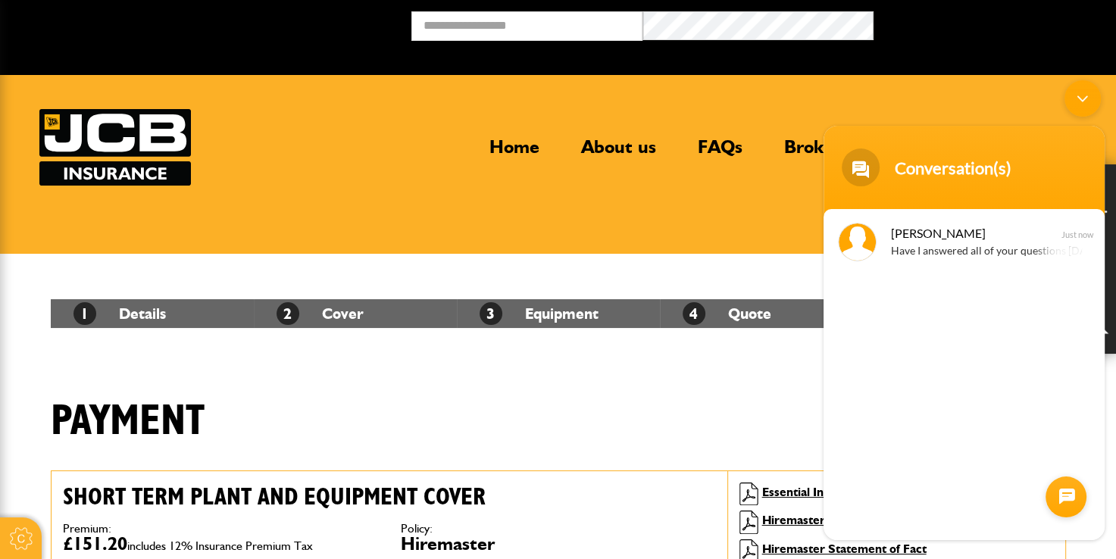
click at [893, 477] on div "[PERSON_NAME] Have I answered all of your questions [DATE]? Just now" at bounding box center [964, 373] width 281 height 331
click at [927, 499] on div "[PERSON_NAME] Have I answered all of your questions [DATE]? Just now" at bounding box center [964, 373] width 281 height 331
click at [1068, 499] on div at bounding box center [1066, 496] width 41 height 41
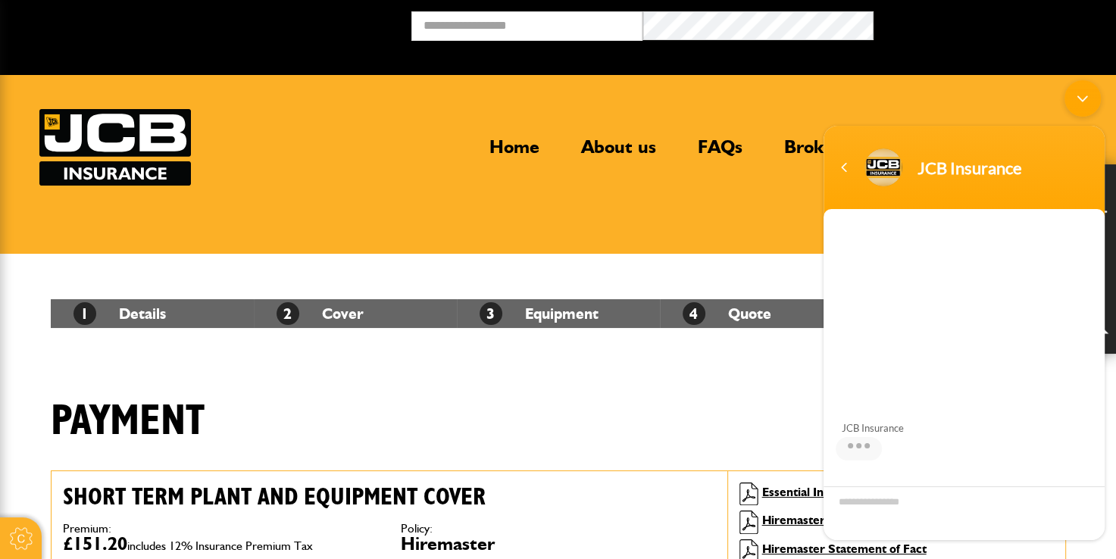
drag, startPoint x: 1083, startPoint y: 92, endPoint x: 1899, endPoint y: 166, distance: 819.3
click at [1083, 92] on div "Minimize live chat window" at bounding box center [1082, 98] width 36 height 36
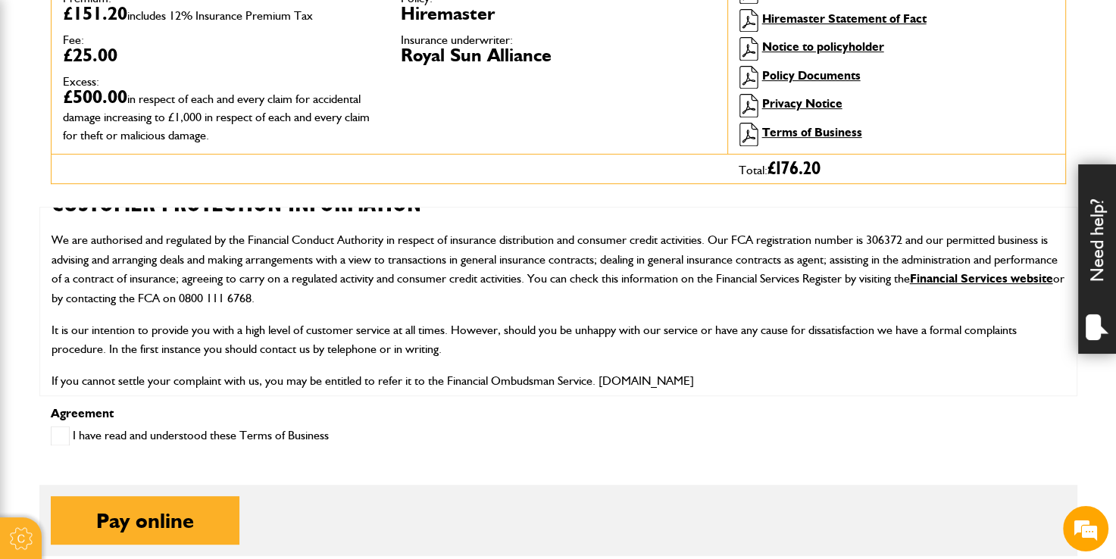
scroll to position [227, 0]
click at [61, 434] on span at bounding box center [60, 436] width 19 height 19
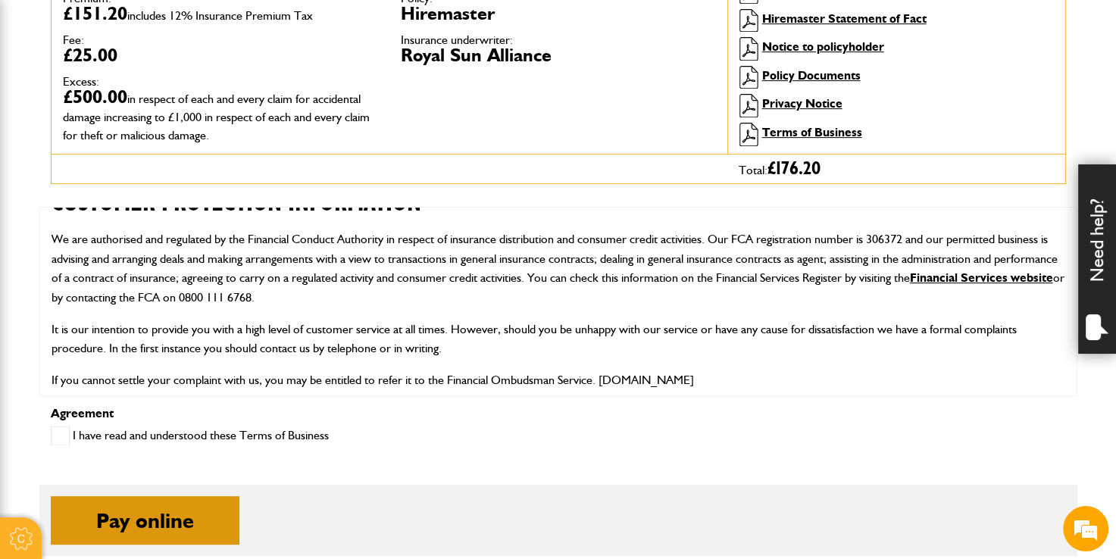
click at [100, 508] on button "Pay online" at bounding box center [145, 520] width 189 height 48
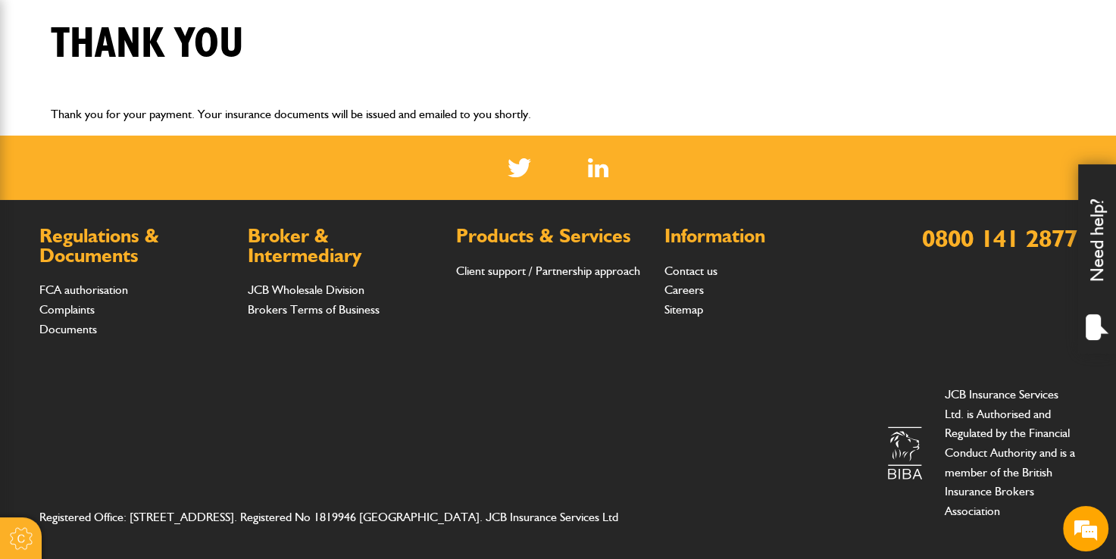
scroll to position [385, 0]
